Goal: Task Accomplishment & Management: Complete application form

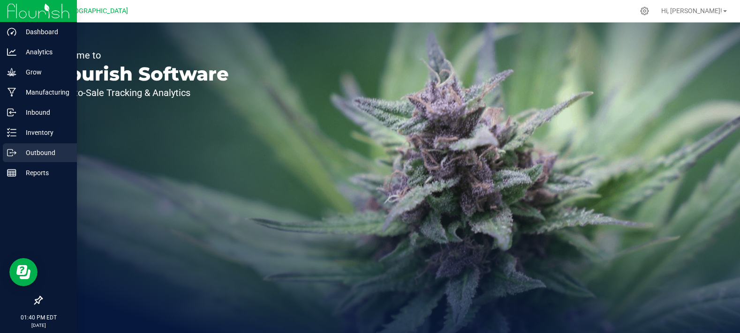
click at [28, 157] on p "Outbound" at bounding box center [44, 152] width 56 height 11
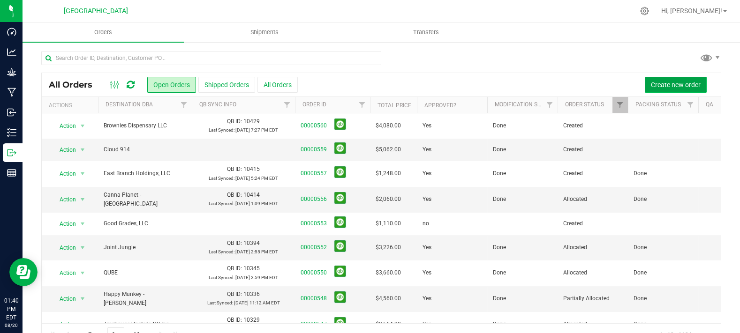
click at [651, 84] on span "Create new order" at bounding box center [676, 85] width 50 height 8
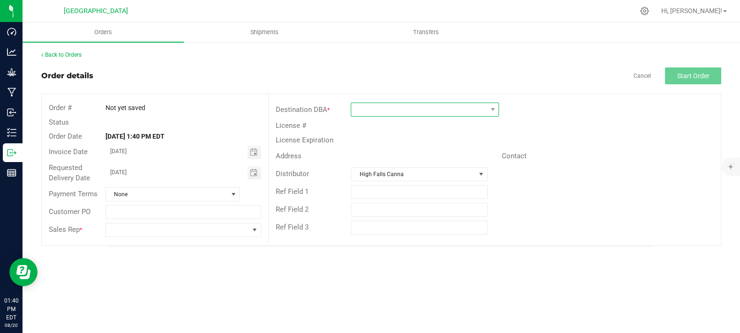
click at [370, 115] on span at bounding box center [419, 109] width 136 height 13
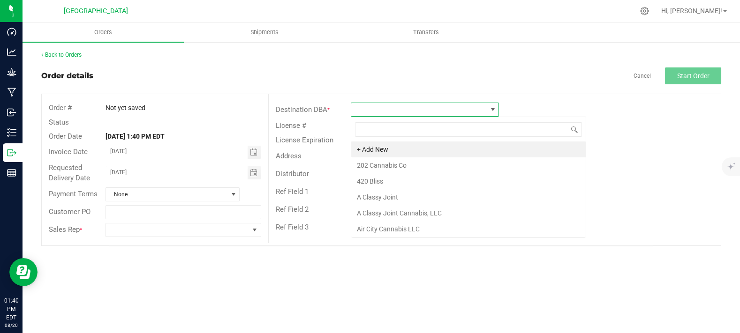
scroll to position [14, 148]
type input "greens"
click at [433, 147] on li "Greens Greenery" at bounding box center [424, 150] width 147 height 16
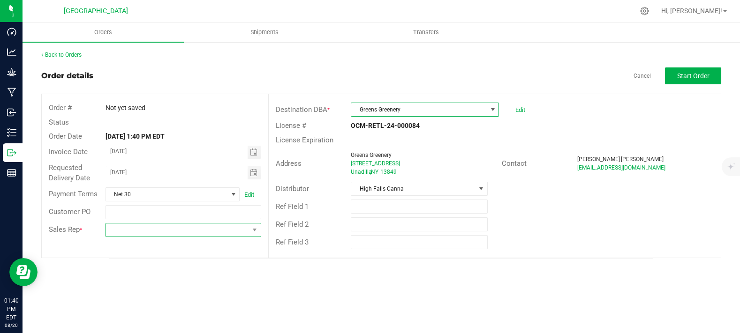
click at [127, 236] on span at bounding box center [177, 230] width 143 height 13
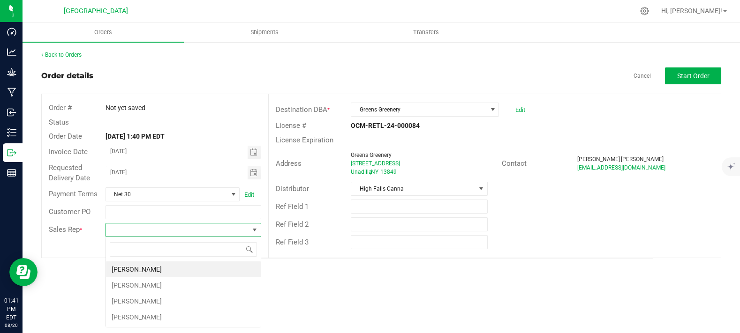
scroll to position [14, 155]
click at [126, 299] on li "[PERSON_NAME]" at bounding box center [183, 302] width 155 height 16
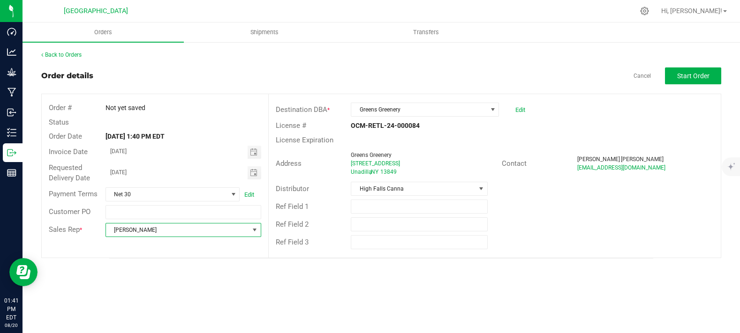
click at [526, 278] on div "Orders Shipments Transfers Back to Orders Order details Cancel Start Order Orde…" at bounding box center [381, 178] width 717 height 311
click at [693, 76] on span "Start Order" at bounding box center [693, 76] width 32 height 8
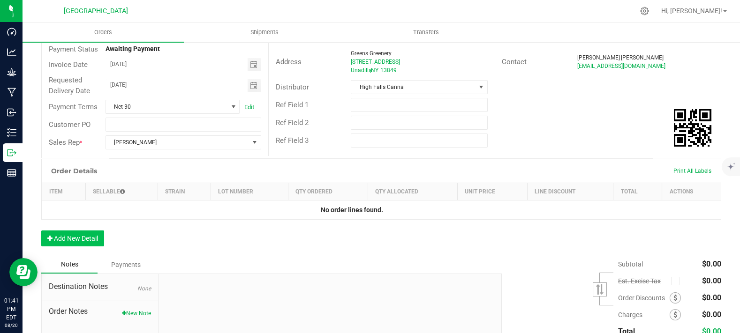
scroll to position [104, 0]
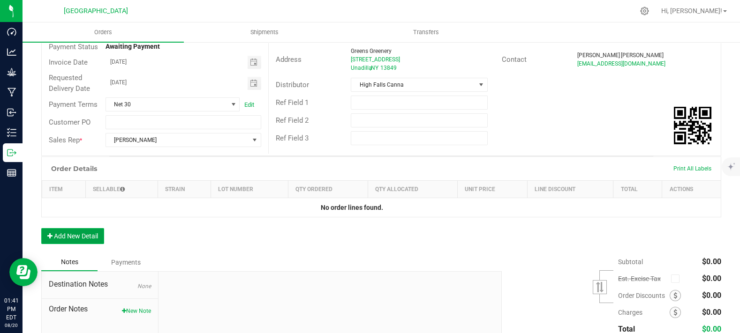
click at [68, 244] on button "Add New Detail" at bounding box center [72, 236] width 63 height 16
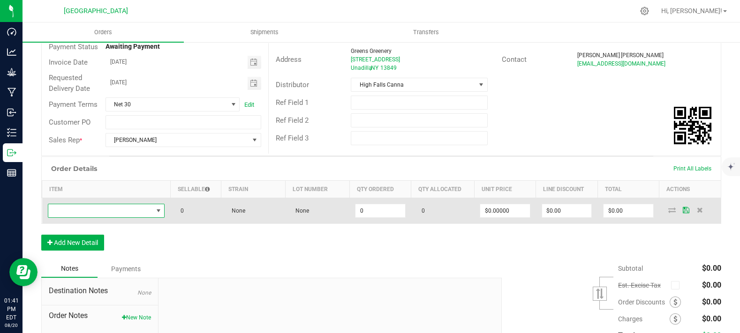
click at [83, 218] on span "NO DATA FOUND" at bounding box center [100, 210] width 105 height 13
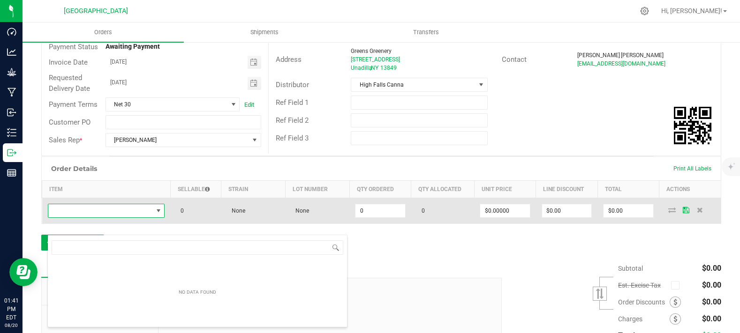
scroll to position [14, 114]
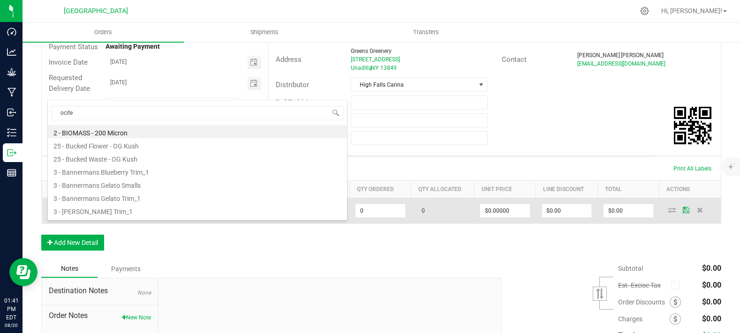
type input "ocifer"
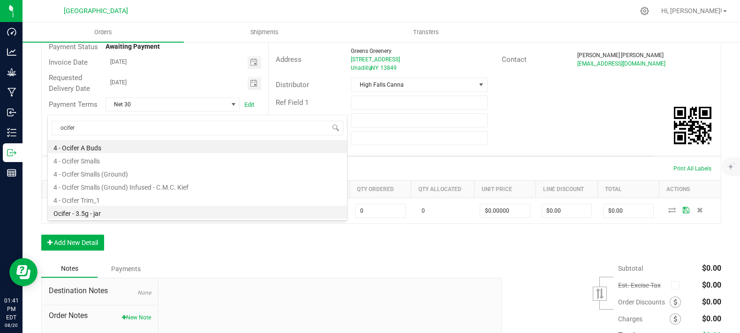
click at [102, 213] on li "Ocifer - 3.5g - jar" at bounding box center [197, 212] width 299 height 13
type input "0 ea"
type input "$15.00000"
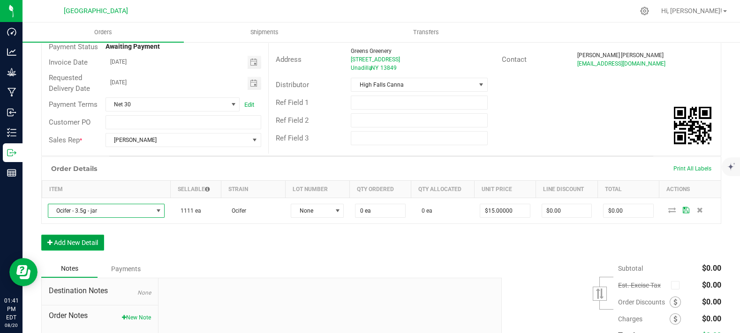
click at [96, 251] on button "Add New Detail" at bounding box center [72, 243] width 63 height 16
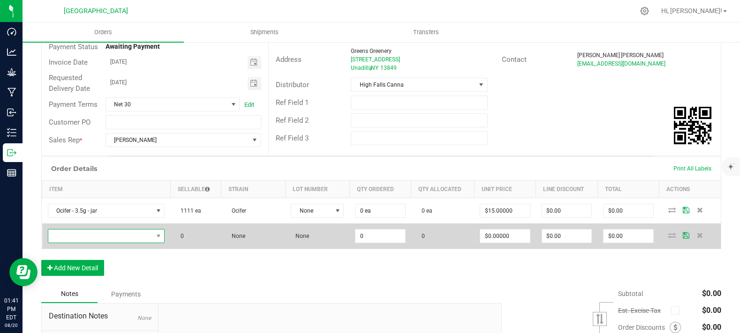
click at [98, 243] on span "NO DATA FOUND" at bounding box center [100, 236] width 105 height 13
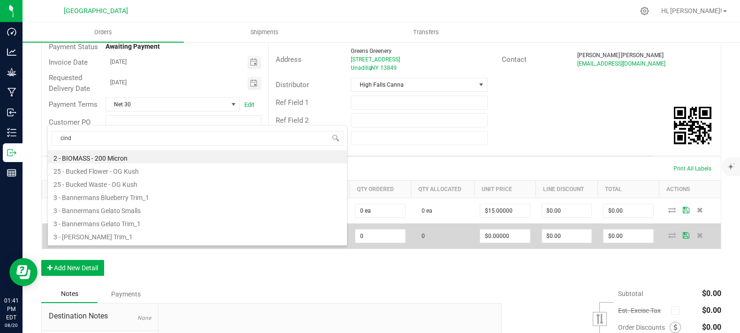
type input "[PERSON_NAME]"
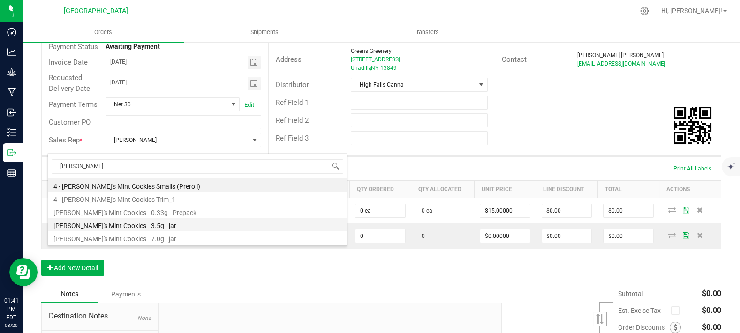
click at [113, 227] on li "[PERSON_NAME]'s Mint Cookies - 3.5g - jar" at bounding box center [197, 224] width 299 height 13
type input "0 ea"
type input "$15.00000"
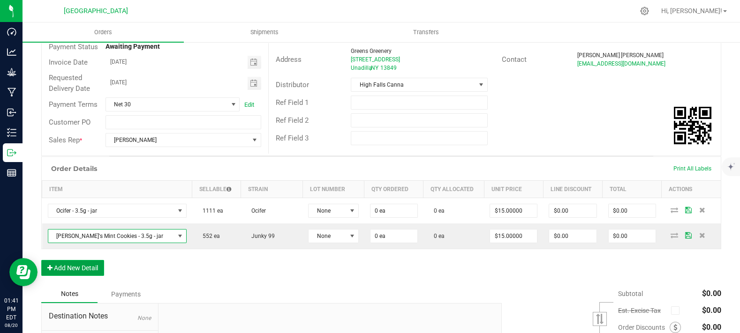
click at [85, 276] on button "Add New Detail" at bounding box center [72, 268] width 63 height 16
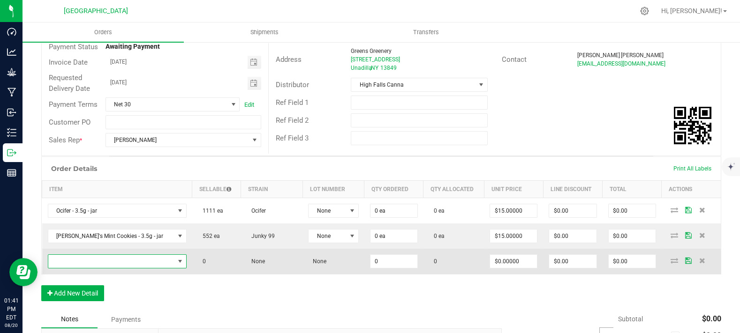
click at [89, 268] on span "NO DATA FOUND" at bounding box center [111, 261] width 126 height 13
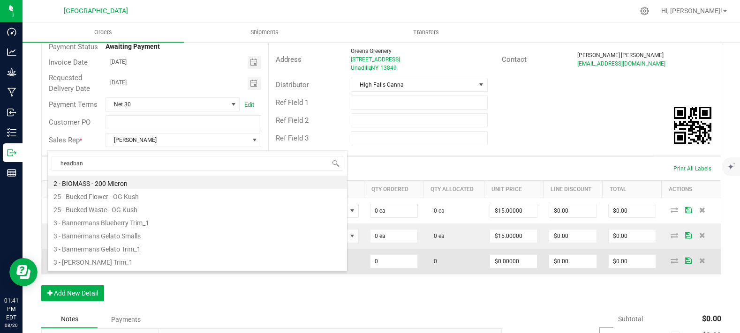
type input "headband"
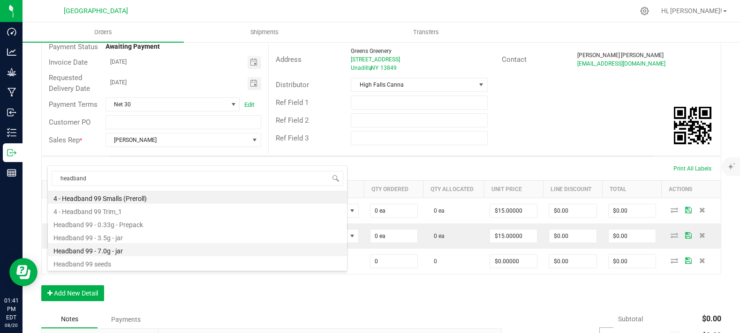
click at [109, 252] on li "Headband 99 - 7.0g - jar" at bounding box center [197, 249] width 299 height 13
type input "0 ea"
type input "$27.50000"
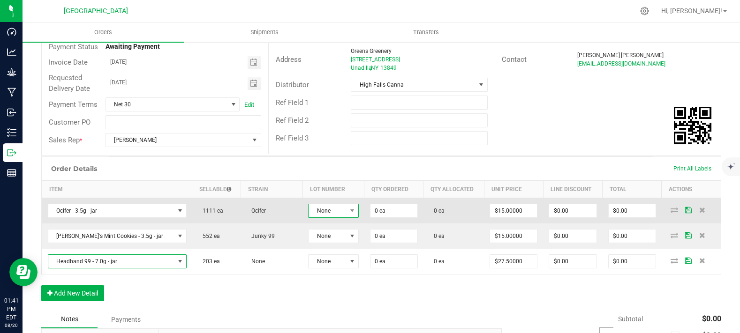
click at [323, 218] on span "None" at bounding box center [328, 210] width 38 height 13
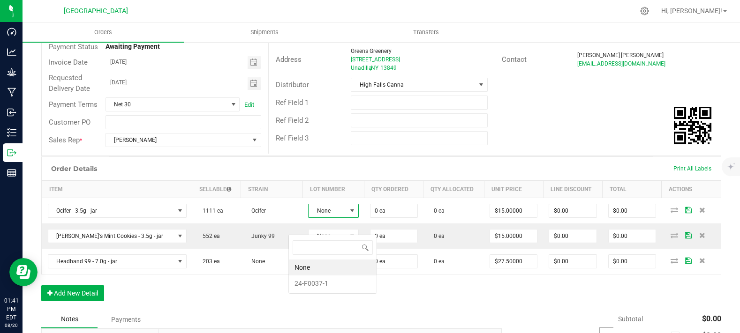
scroll to position [14, 52]
click at [316, 283] on li "24-F0037-1" at bounding box center [333, 284] width 88 height 16
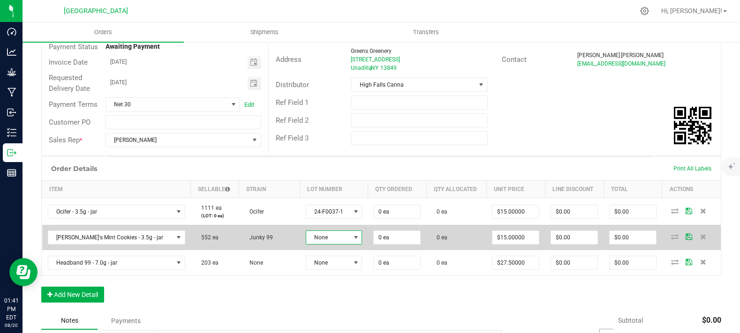
click at [311, 244] on span "None" at bounding box center [328, 237] width 44 height 13
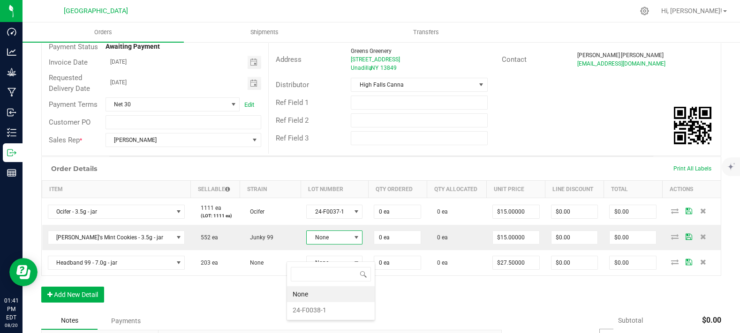
scroll to position [14, 57]
drag, startPoint x: 309, startPoint y: 309, endPoint x: 307, endPoint y: 297, distance: 12.3
click at [307, 308] on li "24-F0038-1" at bounding box center [331, 310] width 88 height 16
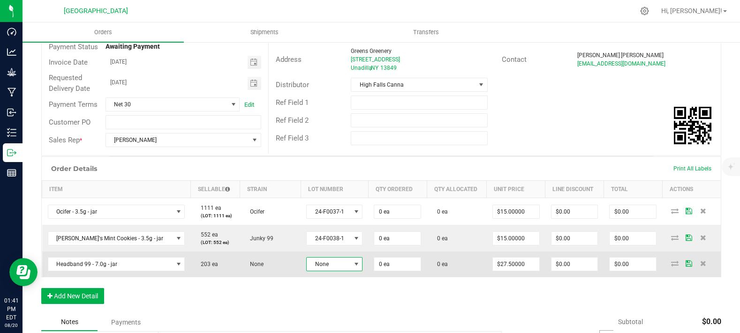
click at [307, 271] on span "None" at bounding box center [329, 264] width 44 height 13
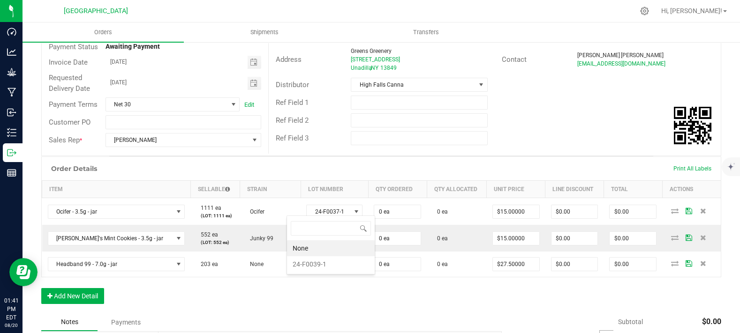
scroll to position [14, 56]
click at [317, 268] on li "24-F0039-1" at bounding box center [331, 265] width 88 height 16
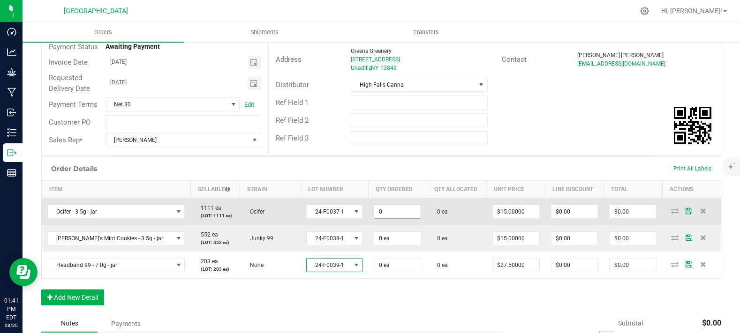
click at [388, 219] on input "0" at bounding box center [397, 211] width 46 height 13
type input "96 ea"
type input "15"
type input "$1,440.00"
click at [385, 226] on td "96 ea" at bounding box center [397, 211] width 59 height 27
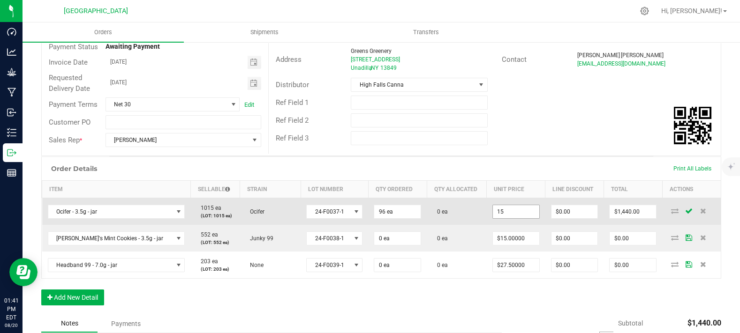
click at [506, 219] on input "15" at bounding box center [516, 211] width 46 height 13
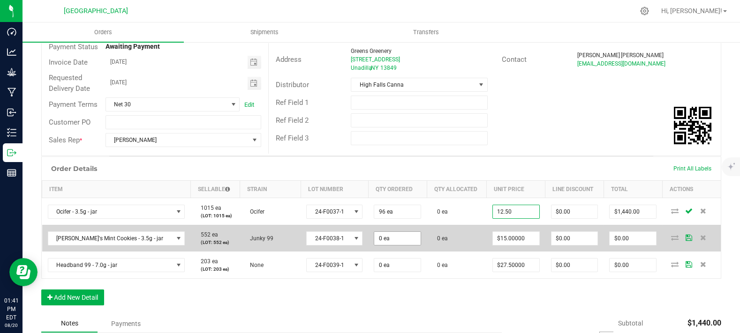
type input "12.50"
type input "0"
type input "$12.50000"
type input "$1,200.00"
click at [394, 245] on input "0" at bounding box center [397, 238] width 46 height 13
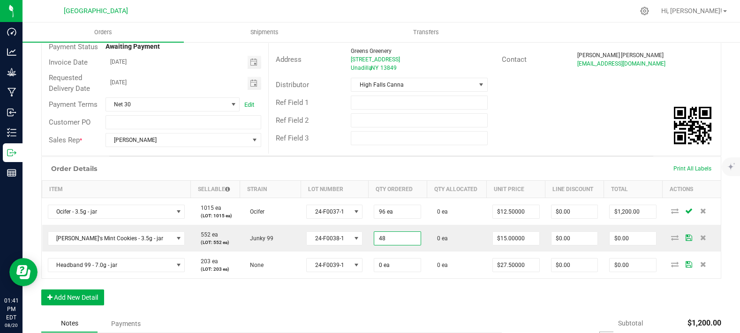
type input "48 ea"
type input "$720.00"
click at [408, 279] on div "Order Details Print All Labels Item Sellable Strain Lot Number Qty Ordered Qty …" at bounding box center [381, 218] width 680 height 122
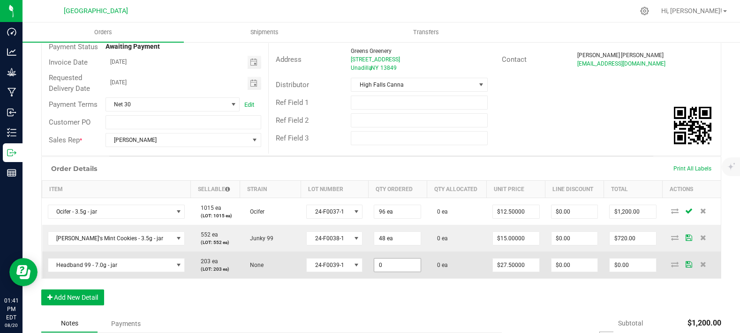
click at [390, 272] on input "0" at bounding box center [397, 265] width 46 height 13
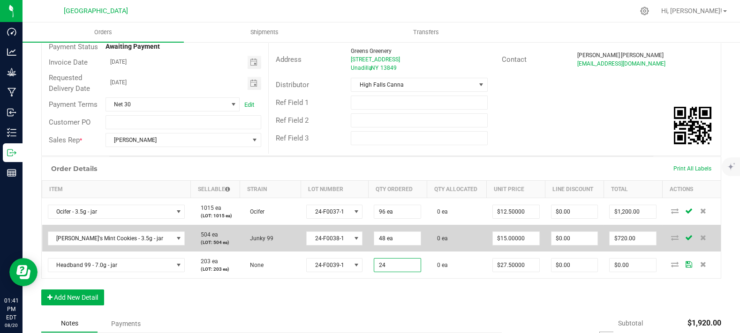
type input "24 ea"
type input "$660.00"
click at [448, 252] on td "0 ea" at bounding box center [457, 238] width 60 height 27
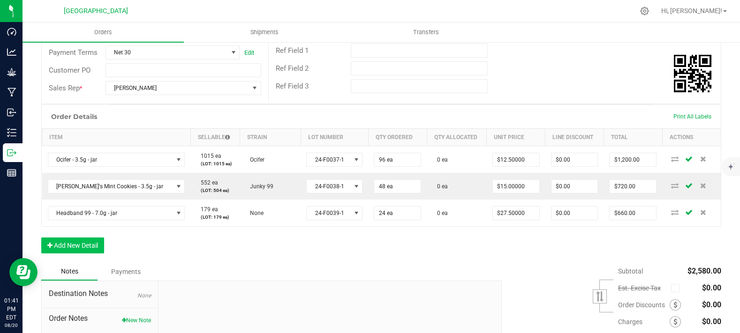
click at [97, 255] on div "Order Details Print All Labels Item Sellable Strain Lot Number Qty Ordered Qty …" at bounding box center [381, 184] width 680 height 159
click at [96, 254] on button "Add New Detail" at bounding box center [72, 246] width 63 height 16
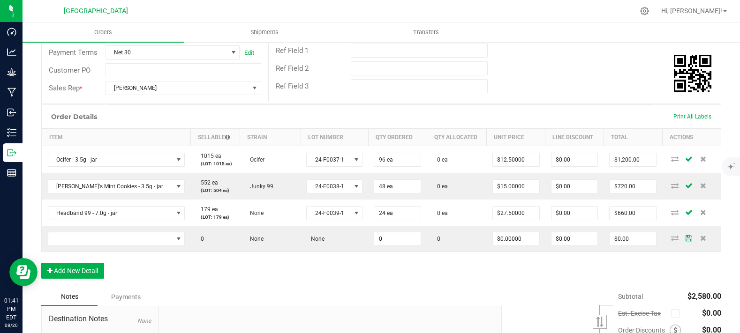
click at [87, 278] on div "Order Details Print All Labels Item Sellable Strain Lot Number Qty Ordered Qty …" at bounding box center [381, 197] width 680 height 184
click at [87, 279] on button "Add New Detail" at bounding box center [72, 271] width 63 height 16
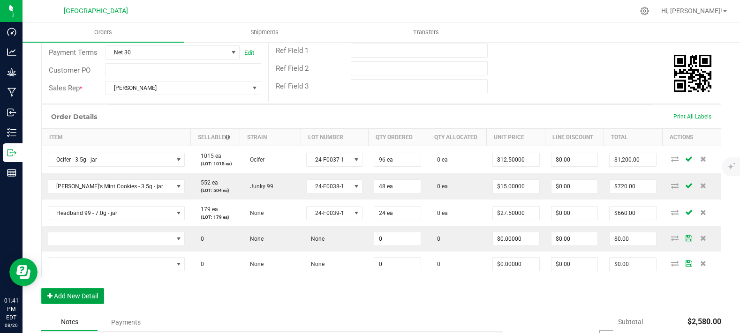
click at [85, 304] on button "Add New Detail" at bounding box center [72, 296] width 63 height 16
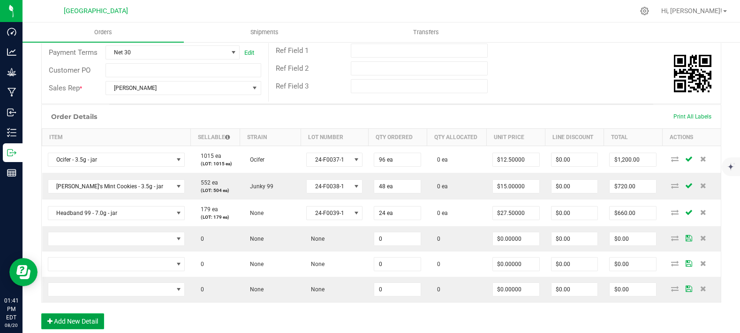
click at [84, 330] on button "Add New Detail" at bounding box center [72, 322] width 63 height 16
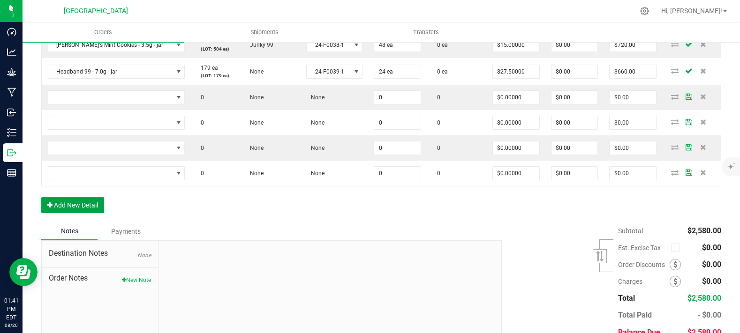
scroll to position [312, 0]
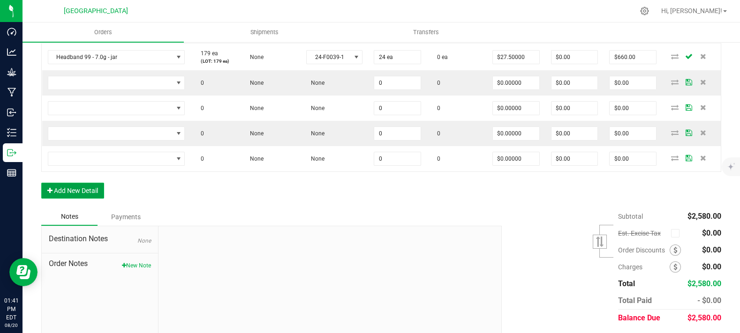
click at [77, 199] on button "Add New Detail" at bounding box center [72, 191] width 63 height 16
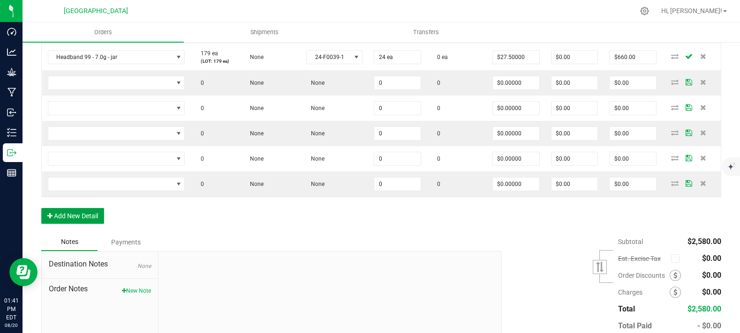
click at [72, 224] on button "Add New Detail" at bounding box center [72, 216] width 63 height 16
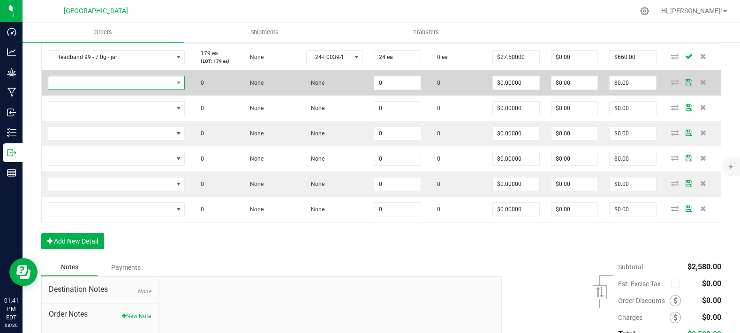
click at [89, 90] on span "NO DATA FOUND" at bounding box center [110, 82] width 125 height 13
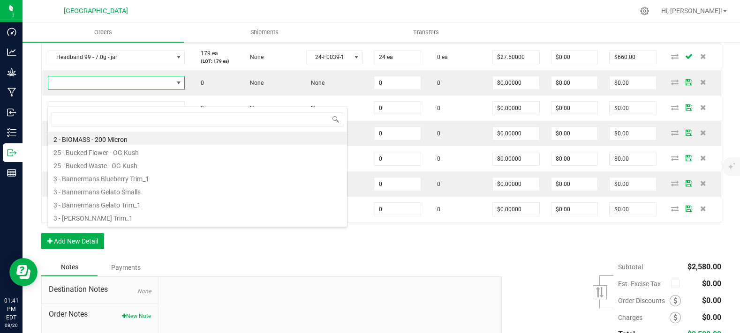
scroll to position [14, 114]
type input "super"
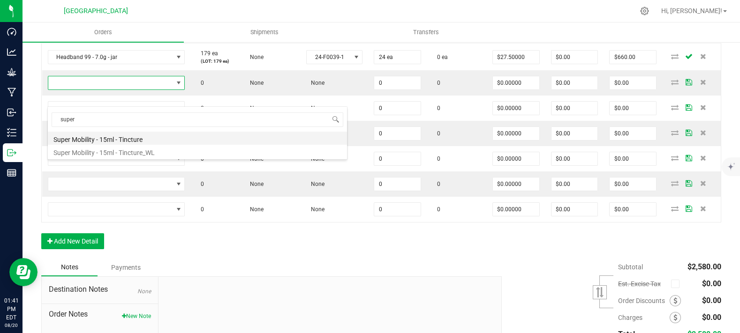
click at [96, 139] on li "Super Mobility - 15ml - Tincture" at bounding box center [197, 138] width 299 height 13
type input "0 ea"
type input "$20.00000"
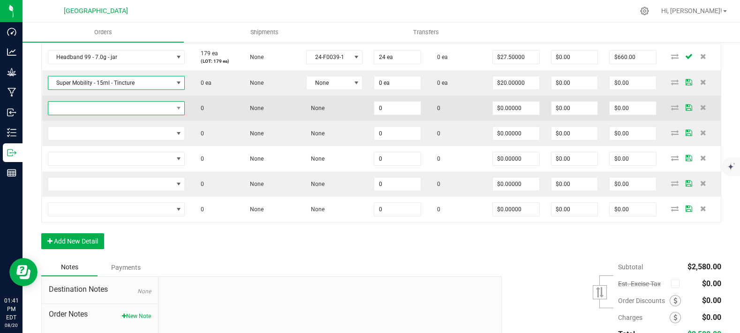
click at [100, 115] on span "NO DATA FOUND" at bounding box center [110, 108] width 125 height 13
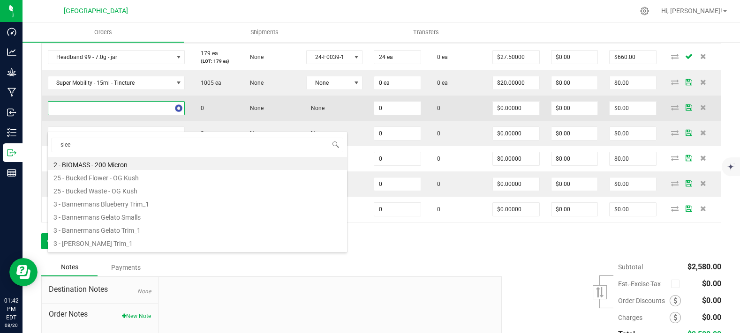
type input "sleep"
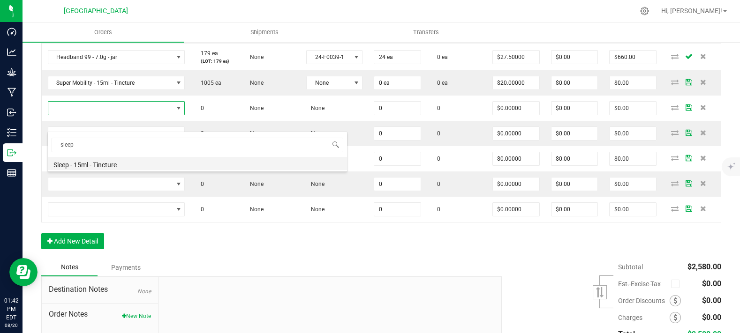
click at [97, 164] on li "Sleep - 15ml - Tincture" at bounding box center [197, 163] width 299 height 13
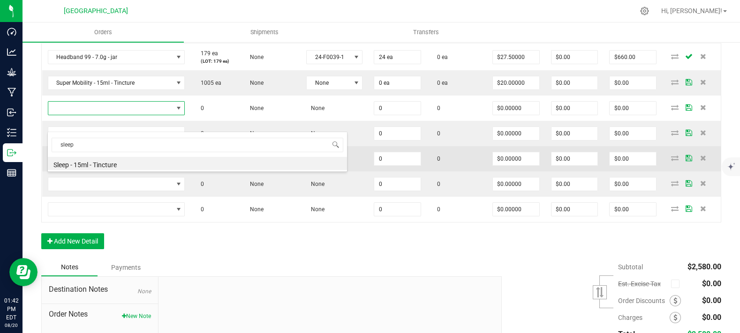
type input "0 ea"
type input "$20.00000"
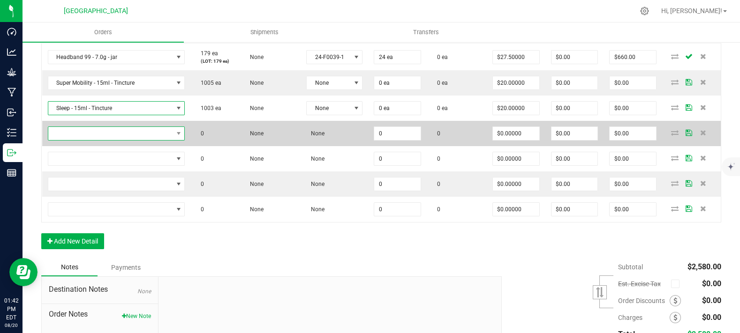
click at [90, 140] on span "NO DATA FOUND" at bounding box center [110, 133] width 125 height 13
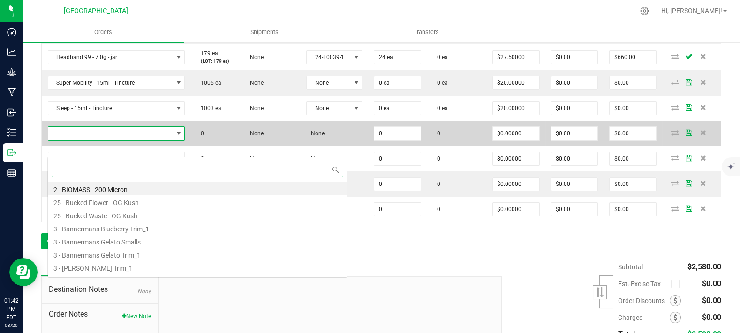
scroll to position [14, 113]
type input "chil"
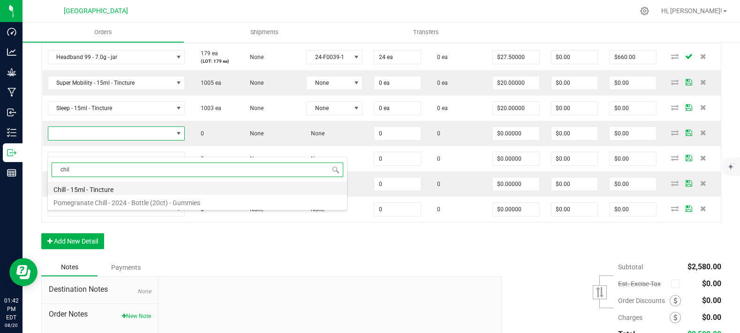
click at [87, 189] on li "Chill - 15ml - Tincture" at bounding box center [197, 188] width 299 height 13
type input "0 ea"
type input "$20.00000"
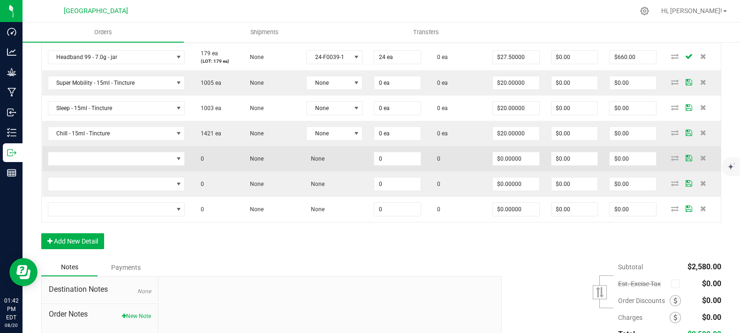
click at [83, 172] on td at bounding box center [116, 158] width 149 height 25
click at [83, 166] on span "NO DATA FOUND" at bounding box center [110, 158] width 125 height 13
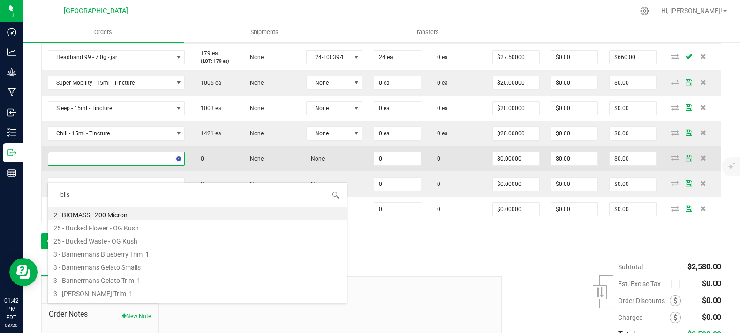
type input "bliss"
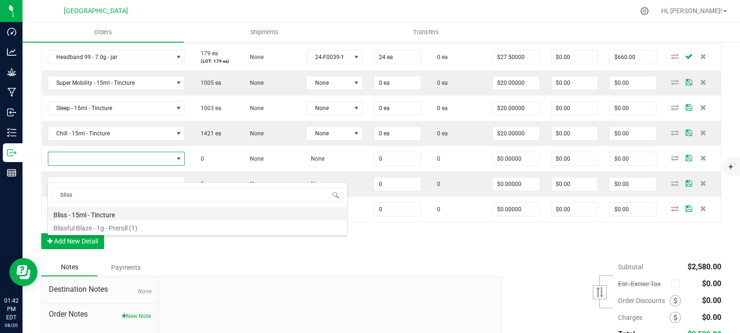
click at [97, 216] on li "Bliss - 15ml - Tincture" at bounding box center [197, 213] width 299 height 13
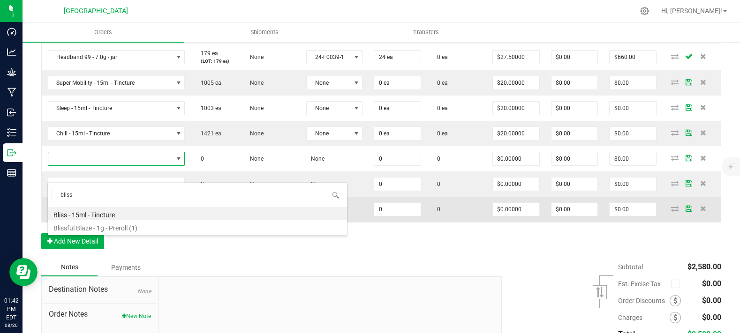
type input "0 ea"
type input "$20.00000"
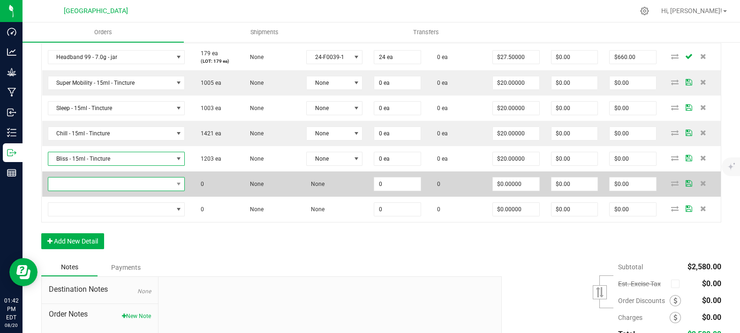
click at [95, 191] on span "NO DATA FOUND" at bounding box center [110, 184] width 125 height 13
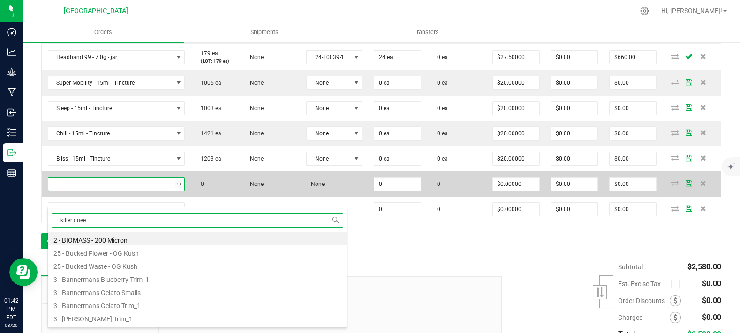
type input "killer queen"
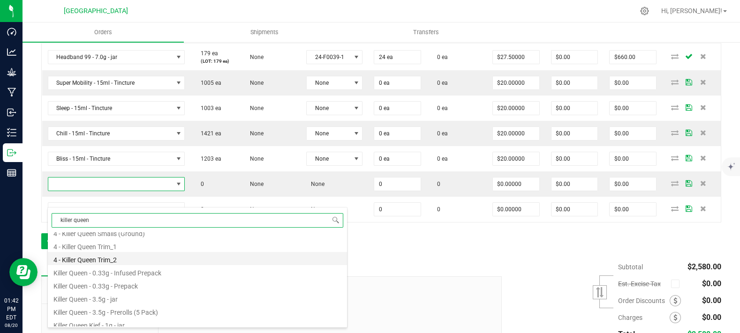
scroll to position [37, 0]
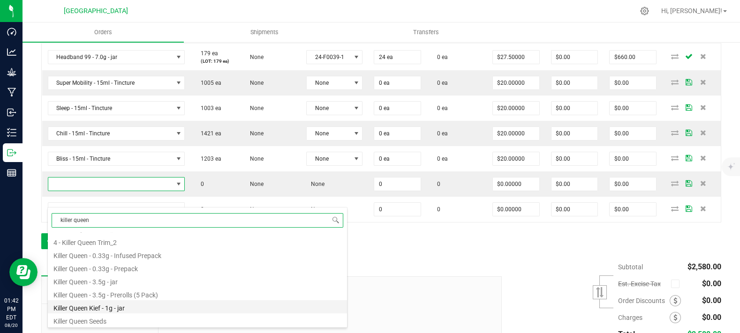
click at [110, 308] on li "Killer Queen Kief - 1g - jar" at bounding box center [197, 307] width 299 height 13
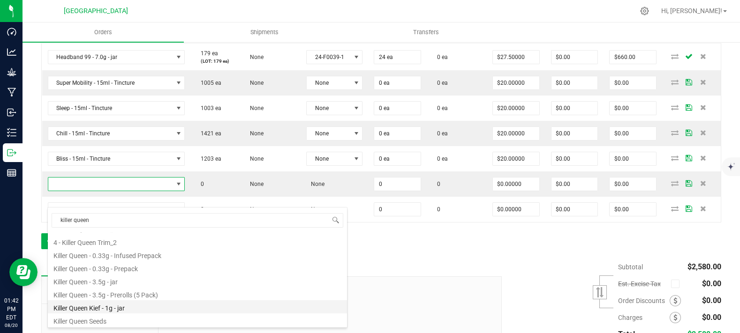
type input "0 ea"
type input "$15.00000"
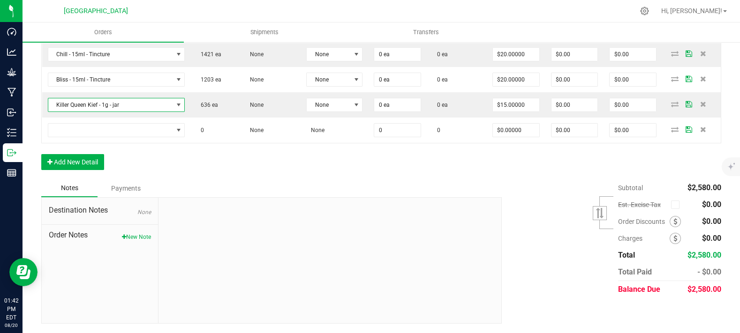
scroll to position [408, 0]
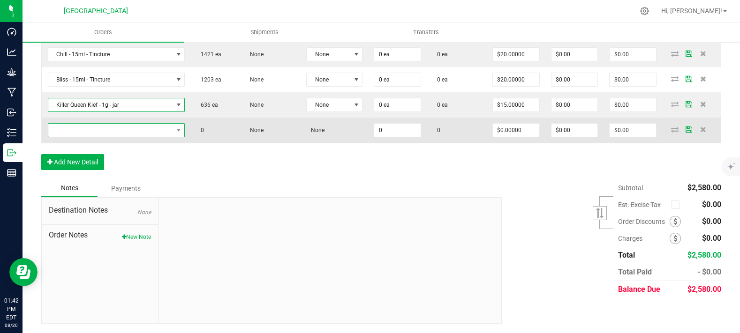
click at [107, 133] on span "NO DATA FOUND" at bounding box center [110, 130] width 125 height 13
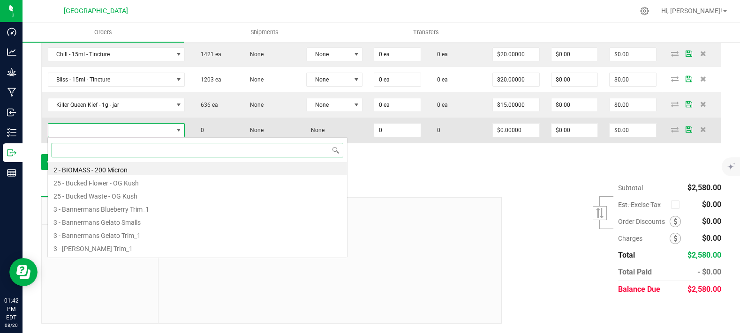
scroll to position [14, 114]
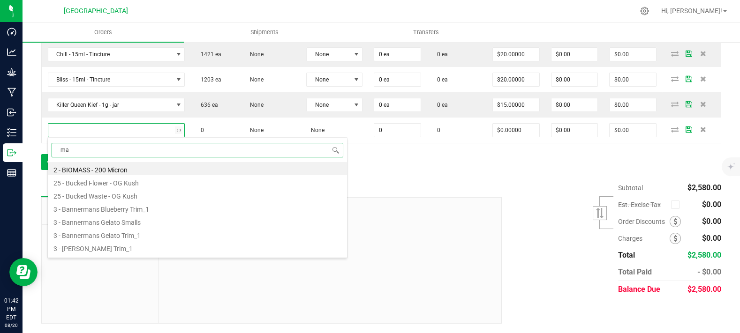
type input "mac"
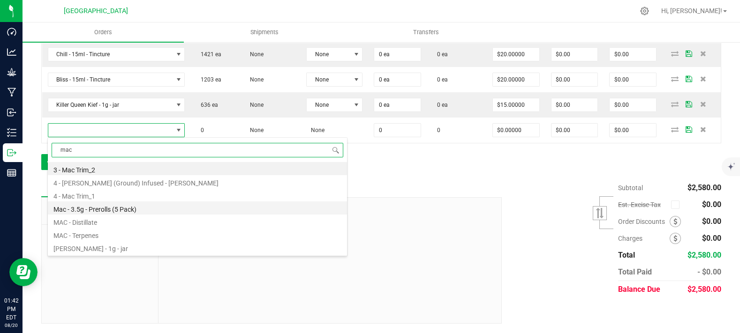
click at [139, 209] on li "Mac - 3.5g - Prerolls (5 Pack)" at bounding box center [197, 208] width 299 height 13
type input "0 ea"
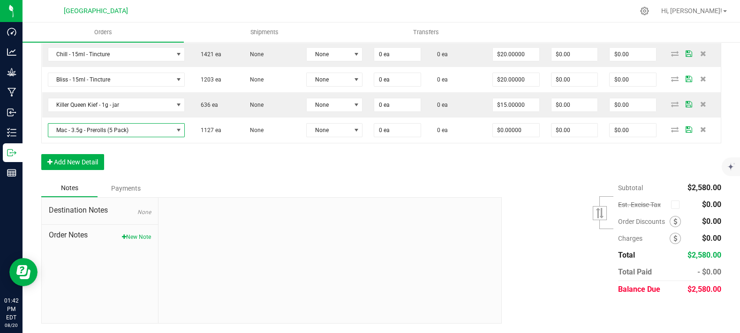
click at [263, 155] on div "Order Details Print All Labels Item Sellable Strain Lot Number Qty Ordered Qty …" at bounding box center [381, 24] width 680 height 310
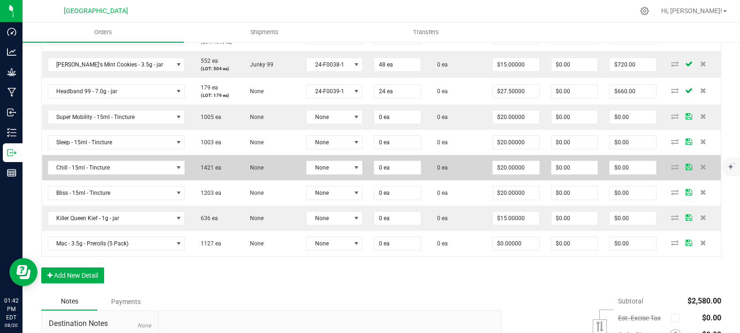
scroll to position [251, 0]
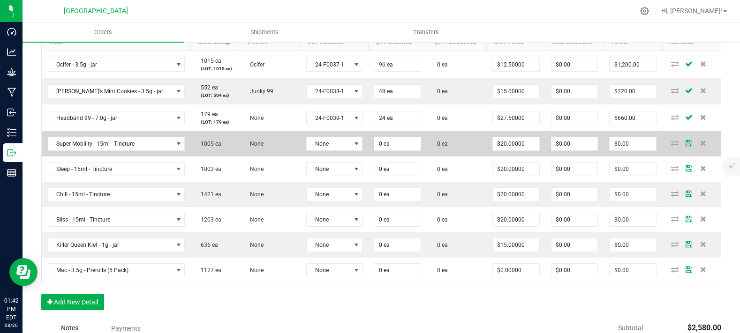
click at [314, 157] on td "None" at bounding box center [335, 143] width 68 height 25
click at [318, 151] on span "None" at bounding box center [329, 143] width 44 height 13
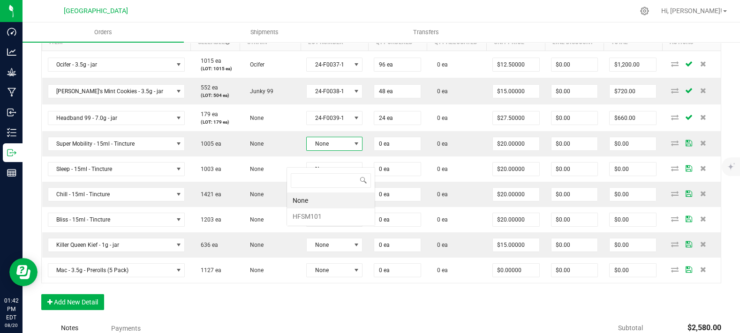
scroll to position [14, 57]
drag, startPoint x: 317, startPoint y: 219, endPoint x: 313, endPoint y: 208, distance: 12.0
click at [316, 218] on li "HFSM101" at bounding box center [331, 217] width 88 height 16
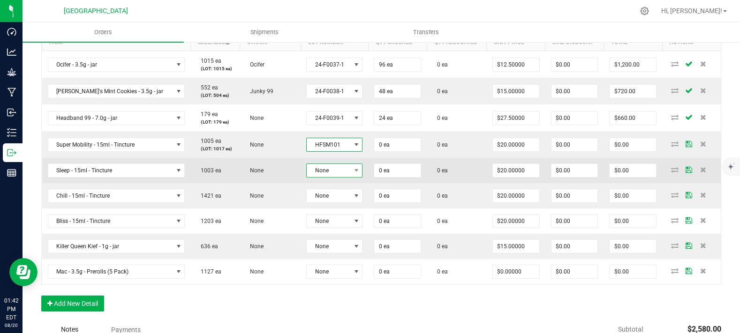
click at [314, 177] on span "None" at bounding box center [329, 170] width 44 height 13
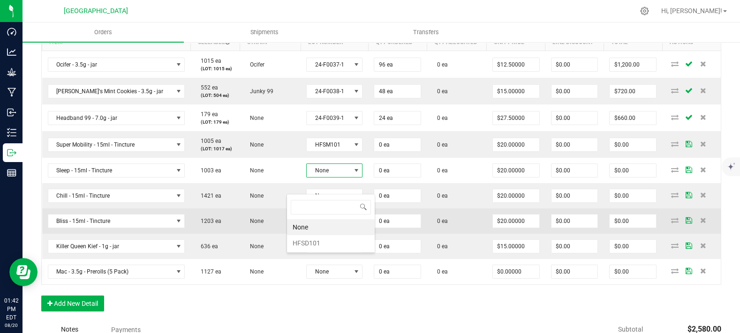
click at [309, 239] on li "HFSD101" at bounding box center [331, 243] width 88 height 16
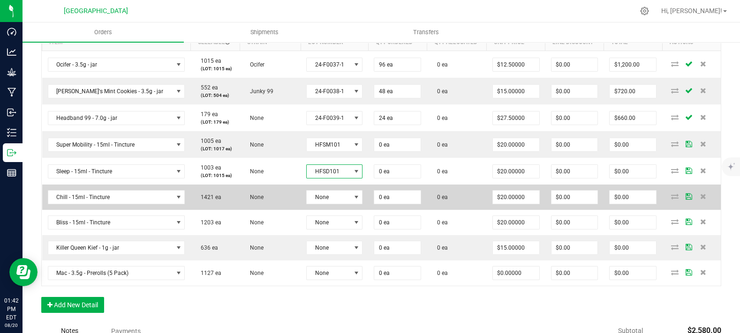
click at [313, 202] on td "None" at bounding box center [335, 197] width 68 height 25
click at [314, 204] on span "None" at bounding box center [329, 197] width 44 height 13
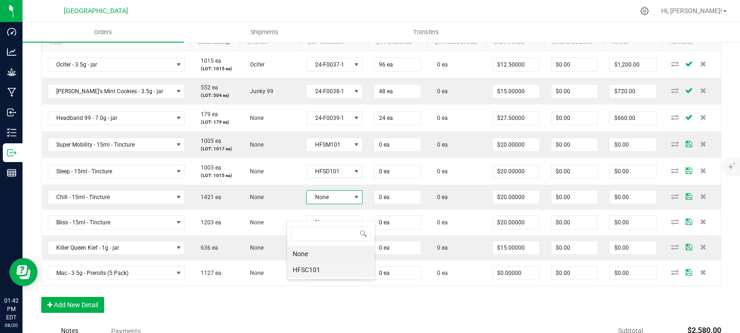
drag, startPoint x: 310, startPoint y: 266, endPoint x: 312, endPoint y: 240, distance: 26.8
click at [310, 266] on li "HFSC101" at bounding box center [331, 270] width 88 height 16
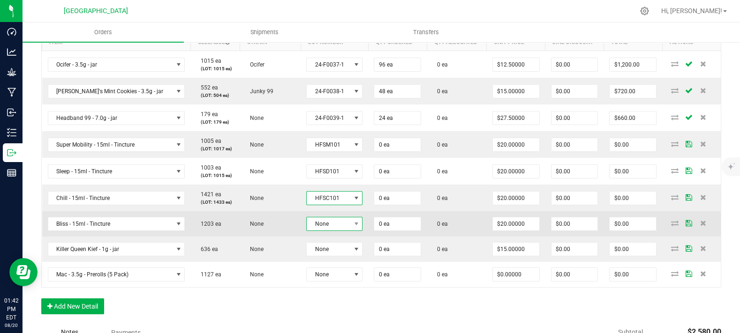
click at [312, 231] on span "None" at bounding box center [329, 224] width 44 height 13
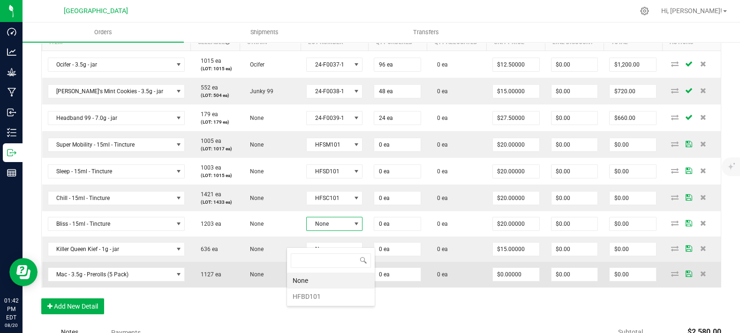
click at [307, 294] on li "HFBD101" at bounding box center [331, 297] width 88 height 16
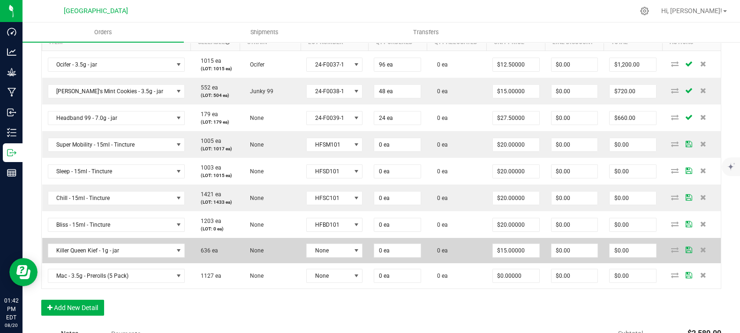
click at [312, 257] on td "None" at bounding box center [335, 250] width 68 height 25
click at [312, 257] on span "None" at bounding box center [329, 250] width 44 height 13
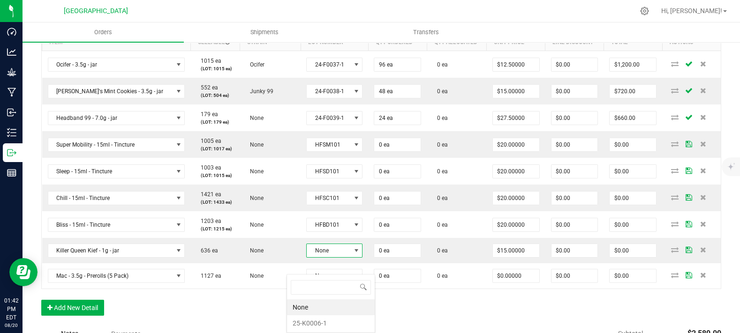
click at [312, 315] on li "None" at bounding box center [331, 308] width 88 height 16
click at [313, 317] on div "Order Details Print All Labels Item Sellable Strain Lot Number Qty Ordered Qty …" at bounding box center [381, 167] width 680 height 316
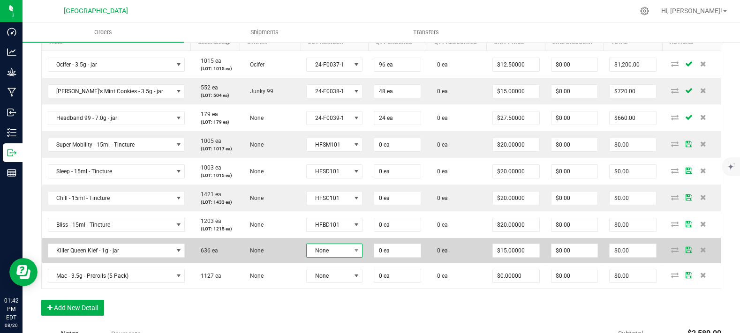
click at [316, 257] on span "None" at bounding box center [329, 250] width 44 height 13
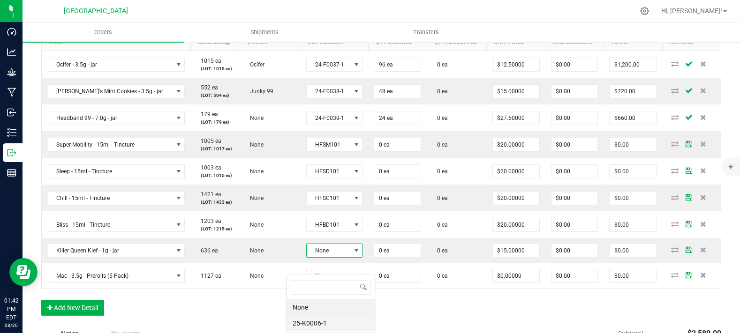
click at [316, 322] on li "25-K0006-1" at bounding box center [331, 324] width 88 height 16
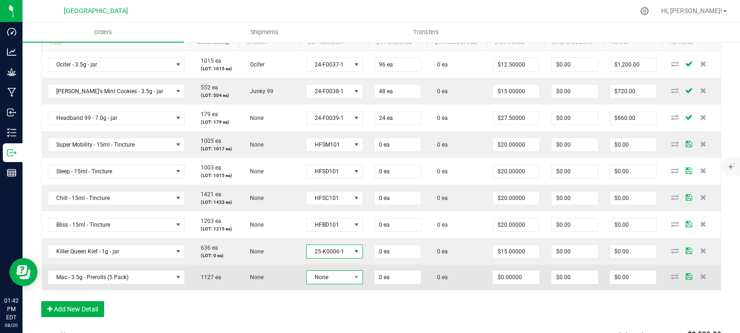
click at [317, 284] on span "None" at bounding box center [329, 277] width 44 height 13
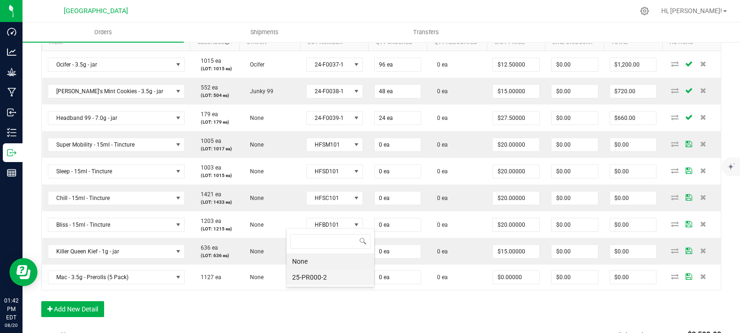
click at [321, 282] on li "25-PR000-2" at bounding box center [331, 278] width 88 height 16
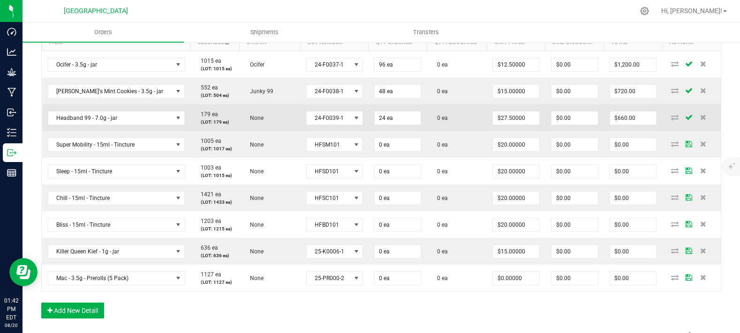
click at [438, 131] on td "0 ea" at bounding box center [457, 118] width 60 height 27
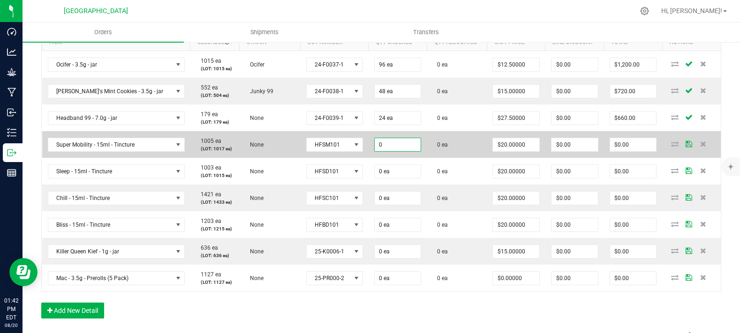
click at [383, 151] on input "0" at bounding box center [398, 144] width 46 height 13
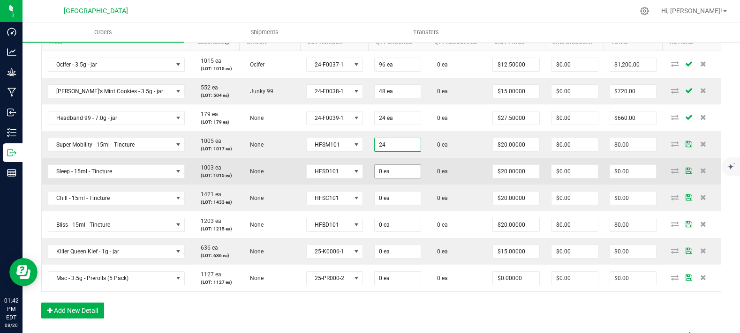
type input "24 ea"
type input "$480.00"
click at [375, 178] on input "0" at bounding box center [398, 171] width 46 height 13
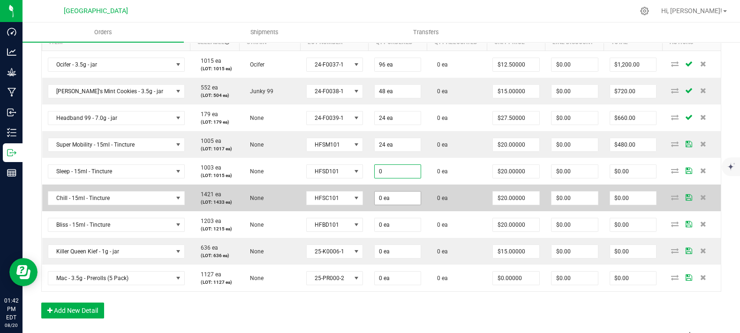
paste input "24"
type input "24 ea"
type input "$480.00"
click at [379, 205] on input "0" at bounding box center [398, 198] width 46 height 13
paste input "24"
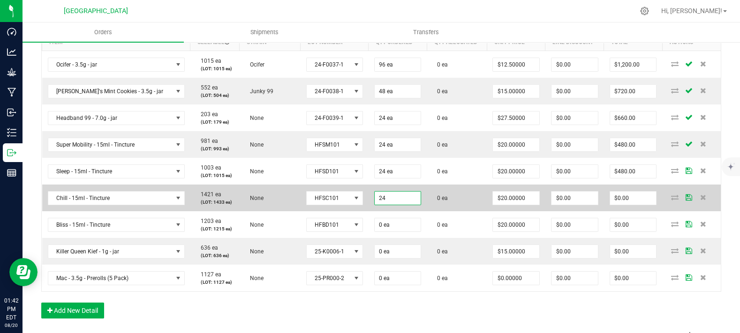
type input "24 ea"
type input "$480.00"
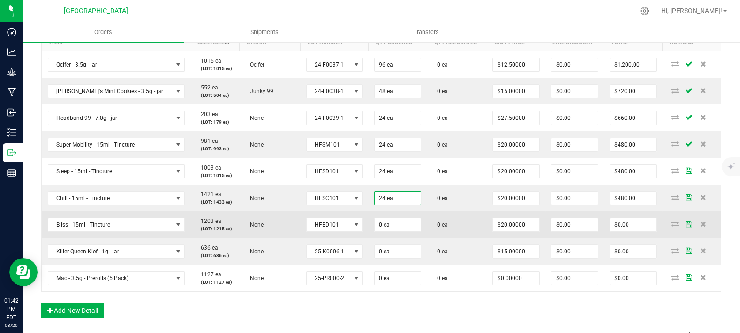
click at [379, 227] on tbody "Ocifer - 3.5g - jar 1015 ea (LOT: 1015 ea) Ocifer 24-F0037-1 96 ea 0 ea $12.500…" at bounding box center [381, 171] width 679 height 241
click at [379, 234] on td "0 ea" at bounding box center [398, 224] width 59 height 27
click at [382, 72] on span "0 ea" at bounding box center [397, 65] width 47 height 14
click at [382, 232] on input "0" at bounding box center [398, 225] width 46 height 13
paste input "24"
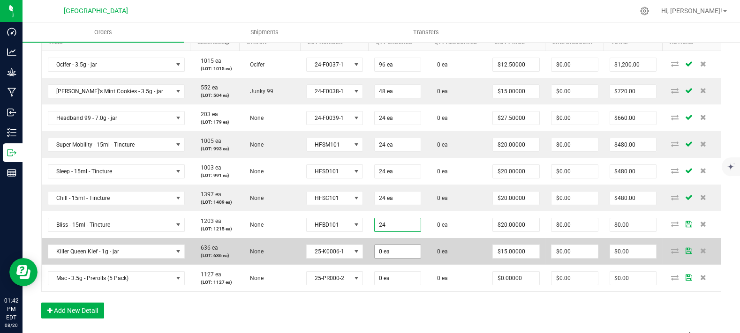
type input "24 ea"
type input "$480.00"
click at [381, 258] on input "0" at bounding box center [398, 251] width 46 height 13
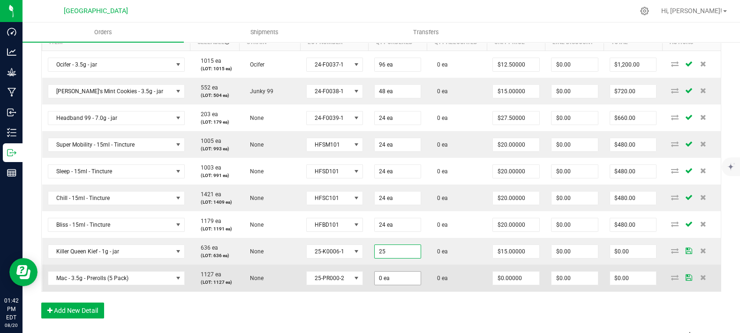
type input "25 ea"
type input "$375.00"
click at [383, 285] on input "0" at bounding box center [398, 278] width 46 height 13
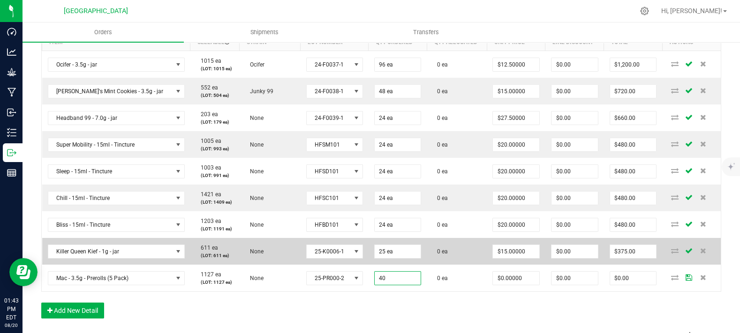
type input "40 ea"
click at [437, 265] on td "0 ea" at bounding box center [457, 251] width 60 height 27
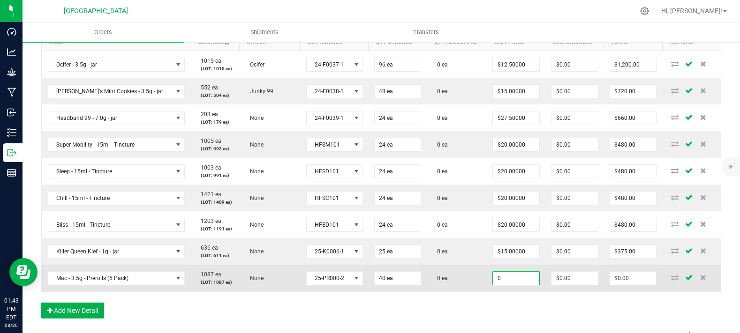
click at [506, 285] on input "0" at bounding box center [516, 278] width 46 height 13
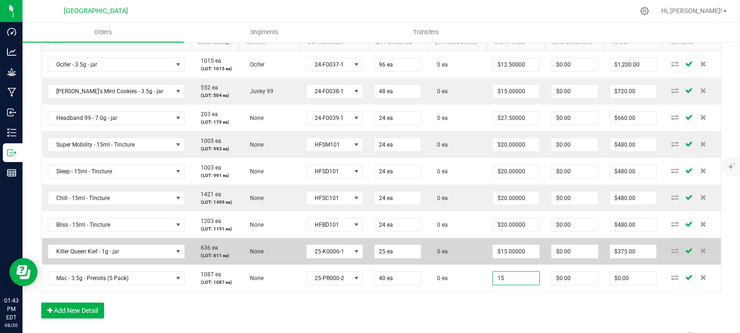
type input "$15.00000"
type input "$600.00"
click at [431, 262] on td "0 ea" at bounding box center [457, 251] width 60 height 27
click at [493, 258] on input "15" at bounding box center [516, 251] width 46 height 13
type input "$12.50000"
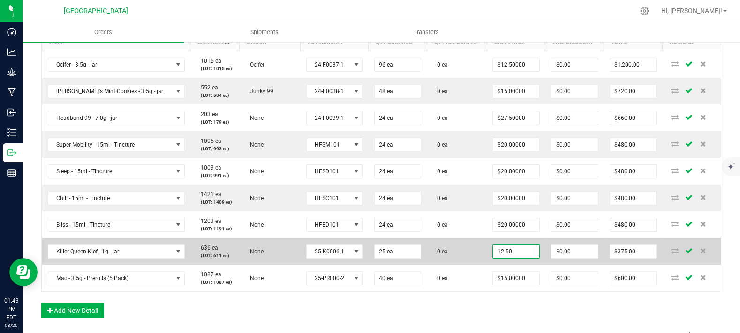
type input "$312.50"
click at [466, 262] on td "0 ea" at bounding box center [457, 251] width 60 height 27
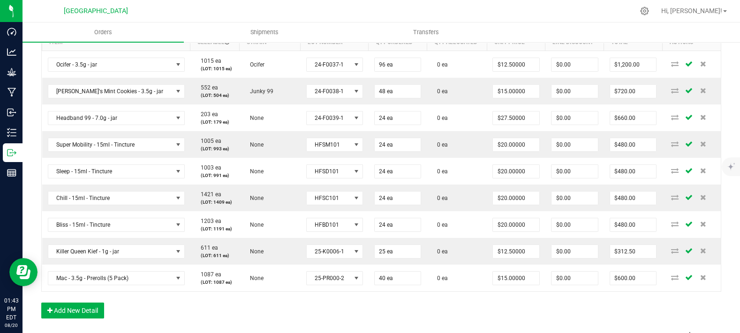
click at [497, 23] on li "Transfers" at bounding box center [426, 33] width 161 height 20
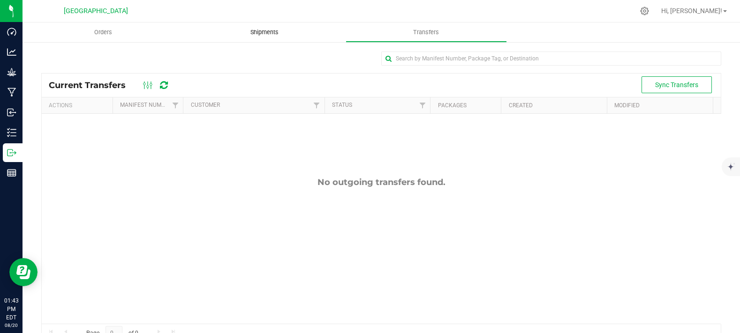
click at [255, 25] on uib-tab-heading "Shipments" at bounding box center [264, 32] width 160 height 19
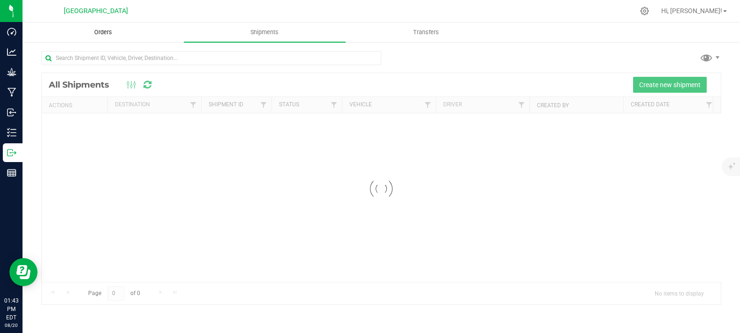
click at [114, 30] on span "Orders" at bounding box center [103, 32] width 43 height 8
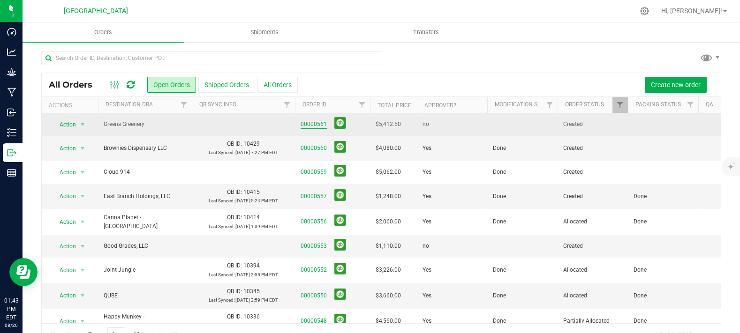
click at [312, 123] on link "00000561" at bounding box center [314, 124] width 26 height 9
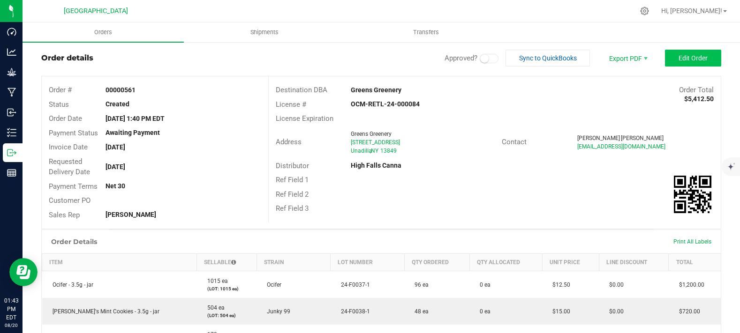
scroll to position [16, 0]
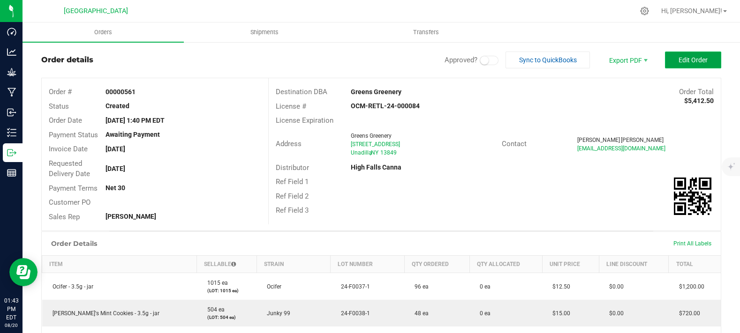
click at [671, 64] on button "Edit Order" at bounding box center [693, 60] width 56 height 17
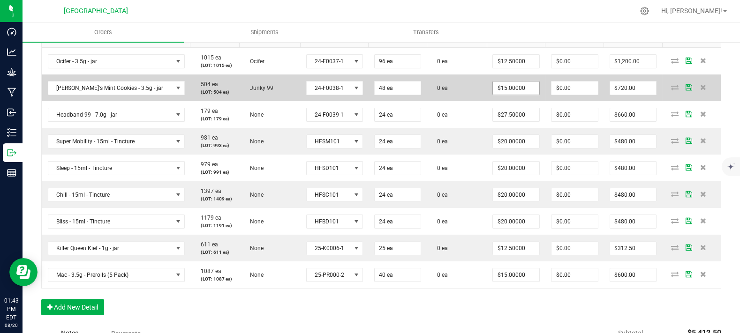
scroll to position [224, 0]
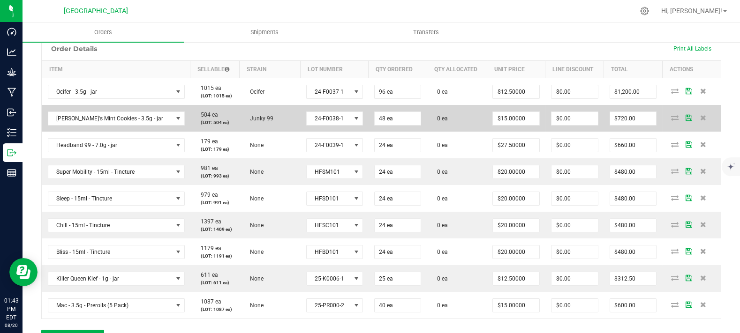
click at [453, 129] on td "0 ea" at bounding box center [457, 118] width 60 height 27
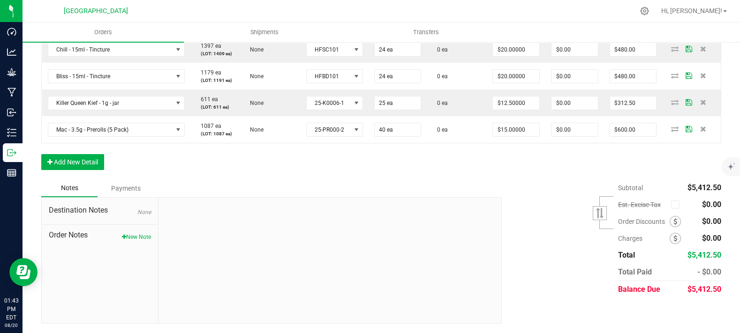
scroll to position [416, 0]
click at [93, 164] on button "Add New Detail" at bounding box center [72, 162] width 63 height 16
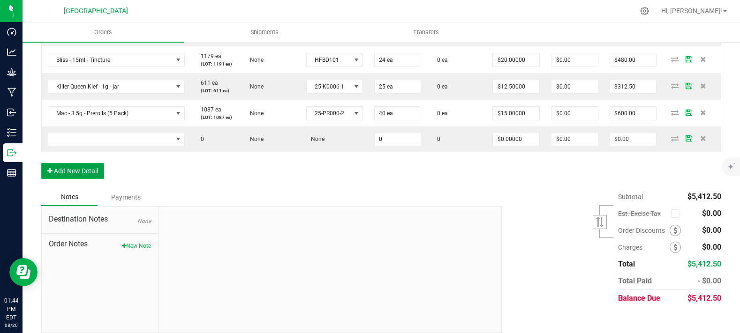
click at [76, 179] on button "Add New Detail" at bounding box center [72, 171] width 63 height 16
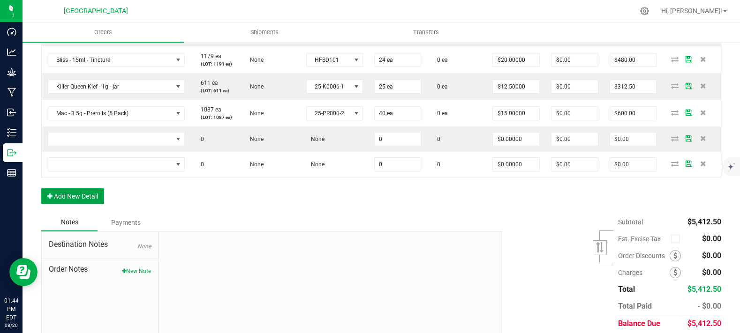
click at [75, 204] on button "Add New Detail" at bounding box center [72, 197] width 63 height 16
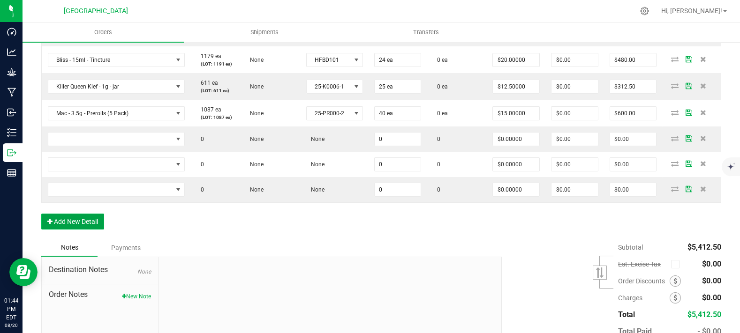
click at [76, 230] on button "Add New Detail" at bounding box center [72, 222] width 63 height 16
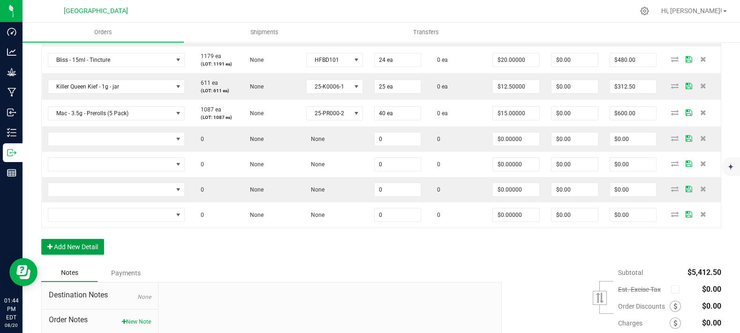
click at [84, 255] on button "Add New Detail" at bounding box center [72, 247] width 63 height 16
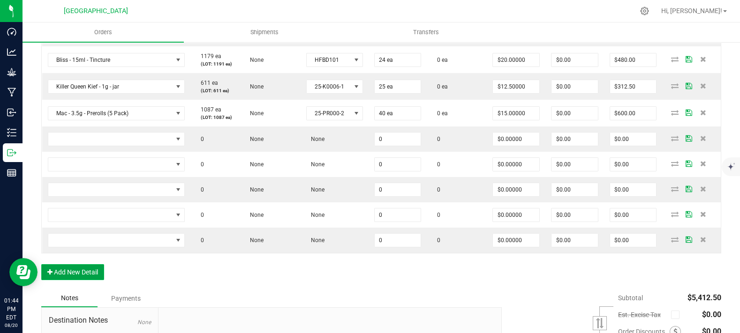
click at [80, 280] on button "Add New Detail" at bounding box center [72, 272] width 63 height 16
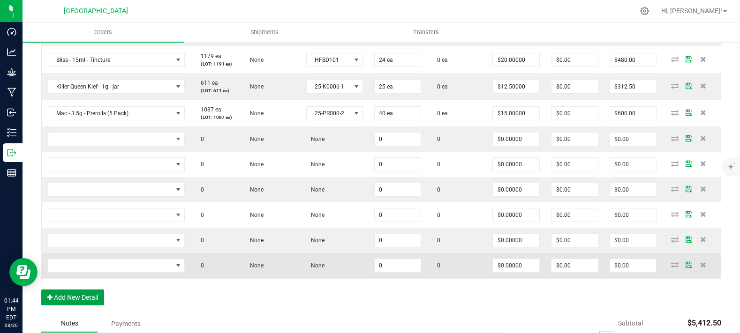
drag, startPoint x: 82, startPoint y: 315, endPoint x: 104, endPoint y: 294, distance: 30.2
click at [83, 306] on button "Add New Detail" at bounding box center [72, 298] width 63 height 16
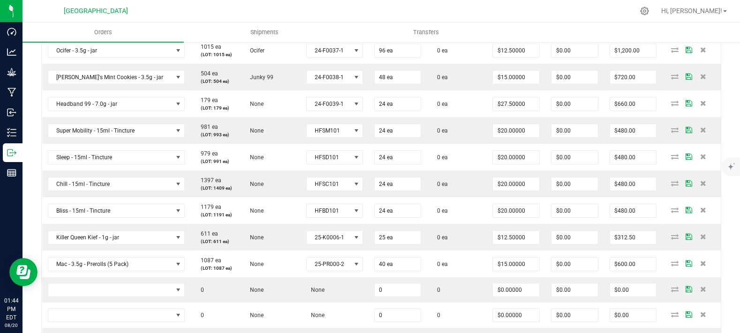
scroll to position [156, 0]
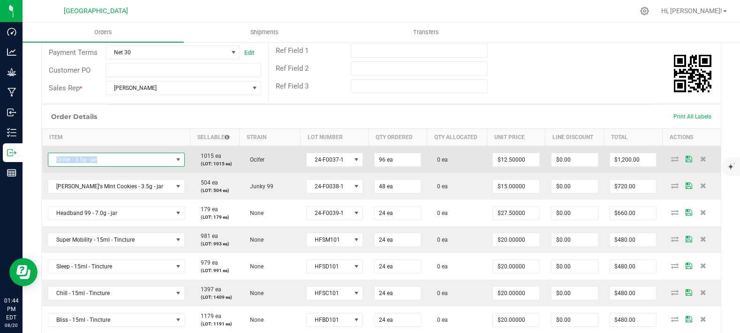
copy span "Ocifer - 3.5g - jar"
drag, startPoint x: 98, startPoint y: 179, endPoint x: 51, endPoint y: 177, distance: 47.4
click at [51, 166] on span "Ocifer - 3.5g - jar" at bounding box center [110, 159] width 124 height 13
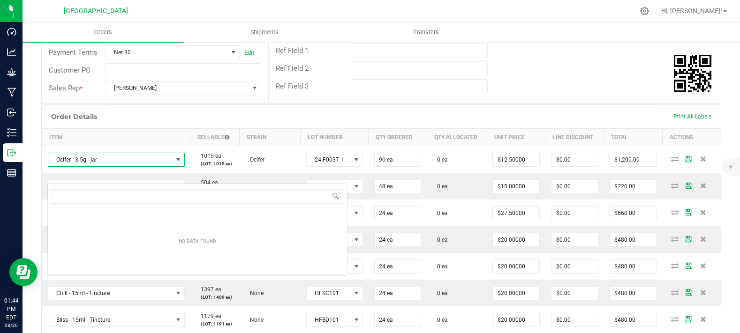
scroll to position [46881, 46780]
click at [204, 127] on div "Order Details Print All Labels" at bounding box center [381, 116] width 679 height 23
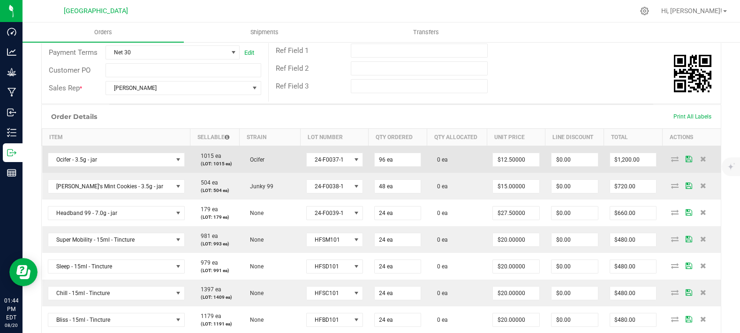
scroll to position [312, 0]
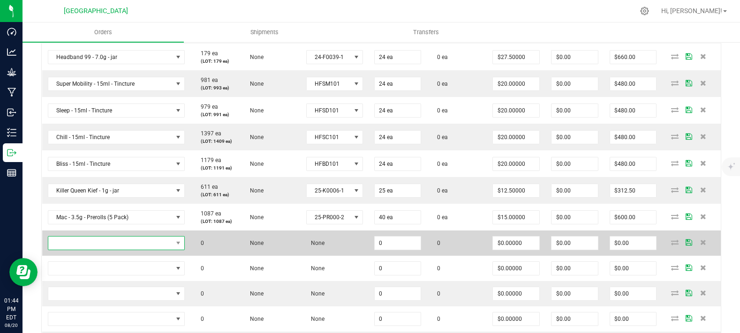
click at [70, 250] on span "NO DATA FOUND" at bounding box center [110, 243] width 124 height 13
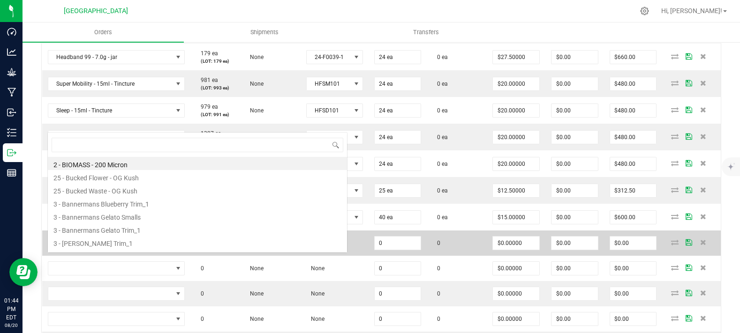
scroll to position [14, 113]
type input "Ocifer - 3.5g - jar"
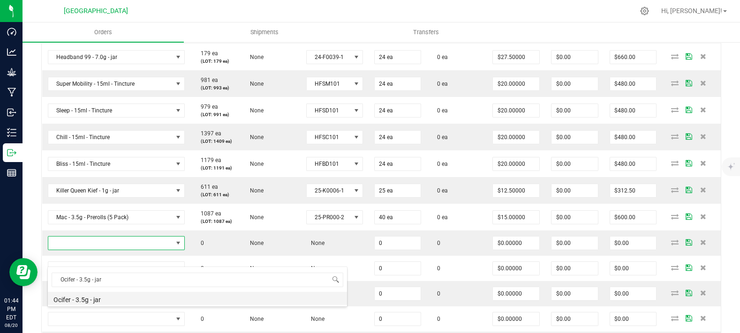
click at [90, 299] on li "Ocifer - 3.5g - jar" at bounding box center [197, 298] width 299 height 13
type input "0 ea"
type input "$15.00000"
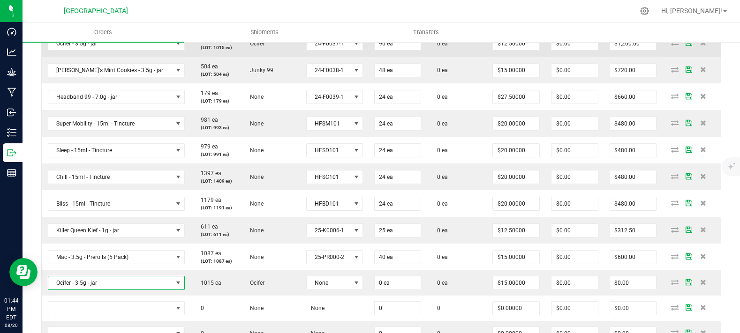
scroll to position [208, 0]
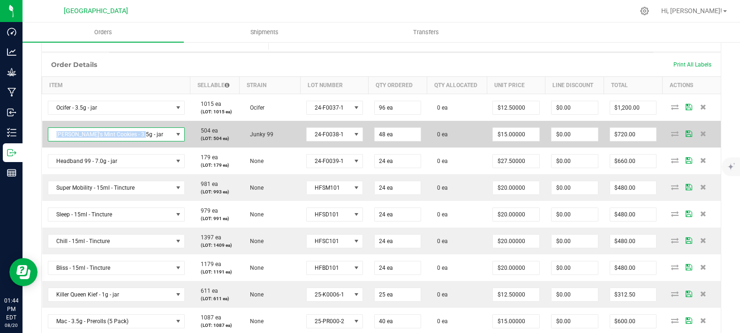
copy span "[PERSON_NAME]'s Mint Cookies - 3.5g - jar"
drag, startPoint x: 144, startPoint y: 149, endPoint x: 55, endPoint y: 155, distance: 89.8
click at [55, 141] on span "[PERSON_NAME]'s Mint Cookies - 3.5g - jar" at bounding box center [110, 134] width 124 height 13
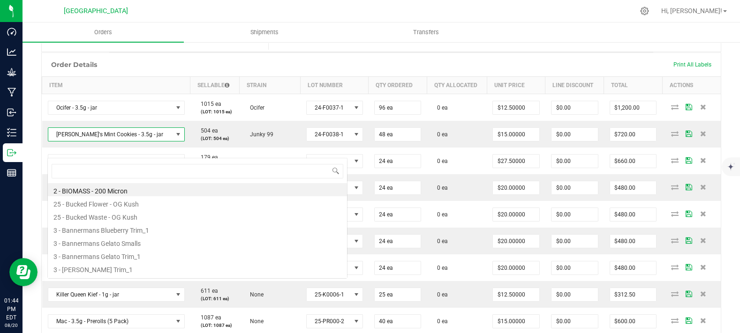
scroll to position [14, 113]
click at [241, 70] on div "Order Details Print All Labels" at bounding box center [381, 64] width 679 height 23
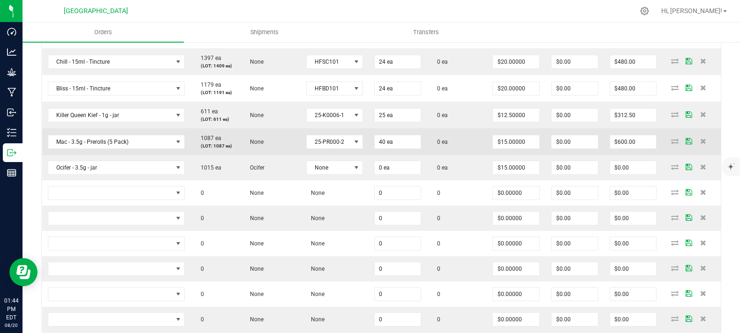
scroll to position [416, 0]
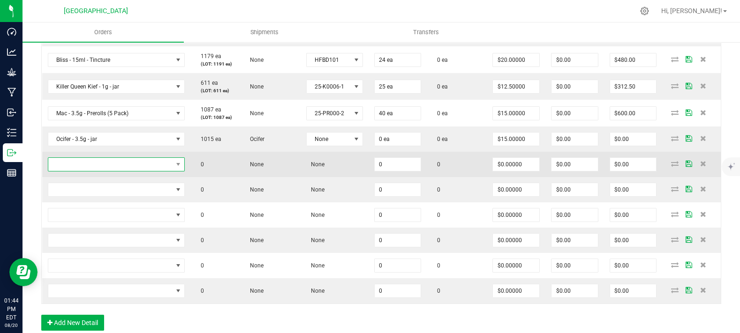
click at [86, 171] on span "NO DATA FOUND" at bounding box center [110, 164] width 124 height 13
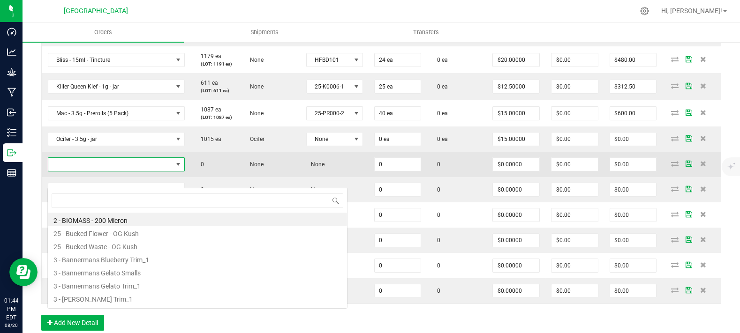
scroll to position [14, 113]
type input "[PERSON_NAME]'s Mint Cookies - 3.5g - jar"
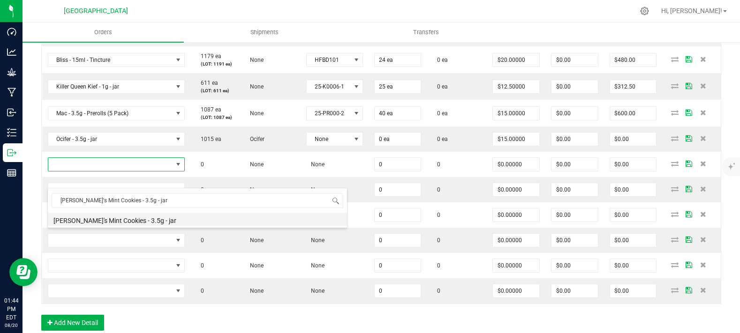
click at [84, 226] on div "[PERSON_NAME]'s Mint Cookies - 3.5g - jar [PERSON_NAME]'s Mint Cookies - 3.5g -…" at bounding box center [197, 208] width 300 height 40
click at [152, 221] on li "[PERSON_NAME]'s Mint Cookies - 3.5g - jar" at bounding box center [197, 219] width 299 height 13
type input "0 ea"
type input "$15.00000"
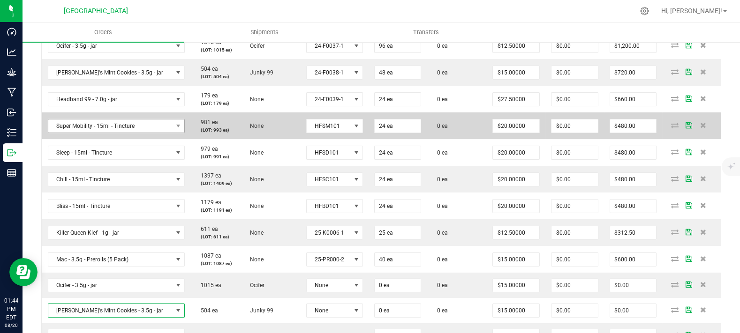
scroll to position [260, 0]
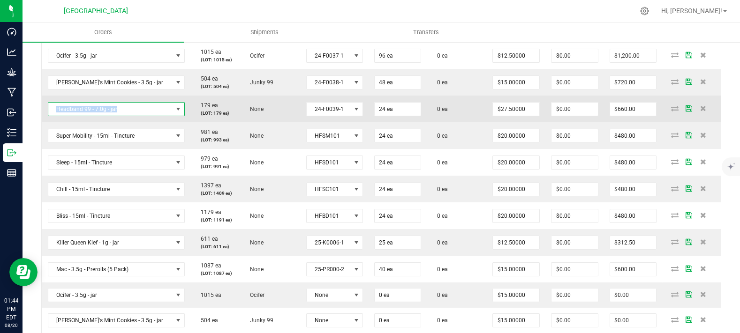
drag, startPoint x: 118, startPoint y: 129, endPoint x: 53, endPoint y: 131, distance: 64.8
click at [53, 116] on span "Headband 99 - 7.0g - jar" at bounding box center [110, 109] width 124 height 13
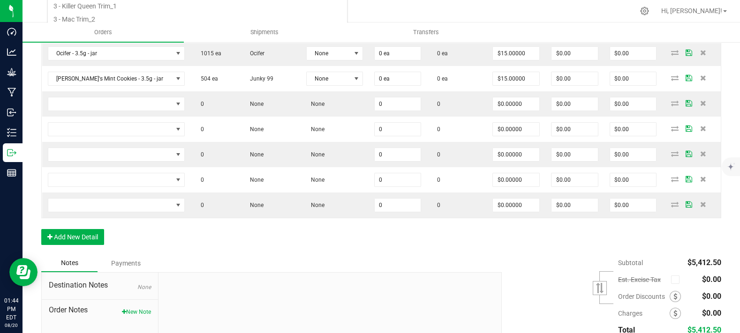
scroll to position [521, 0]
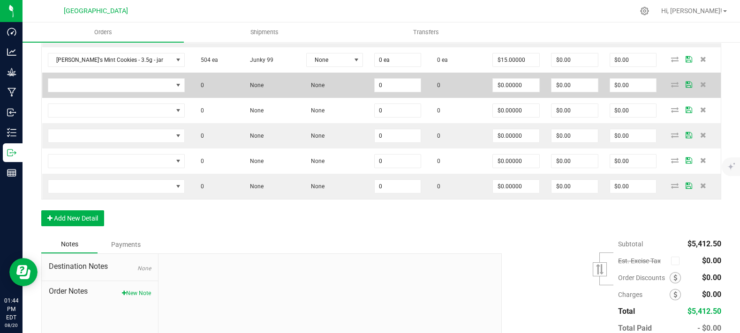
click at [80, 98] on td at bounding box center [116, 85] width 148 height 25
click at [83, 92] on span "NO DATA FOUND" at bounding box center [110, 85] width 124 height 13
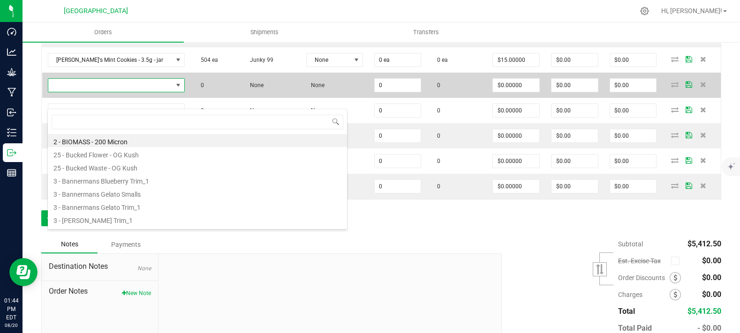
scroll to position [14, 114]
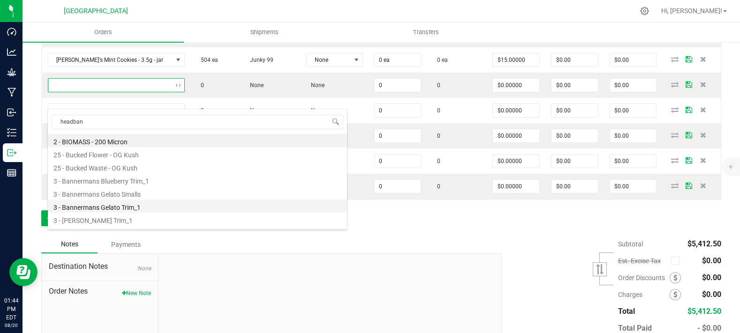
type input "headband"
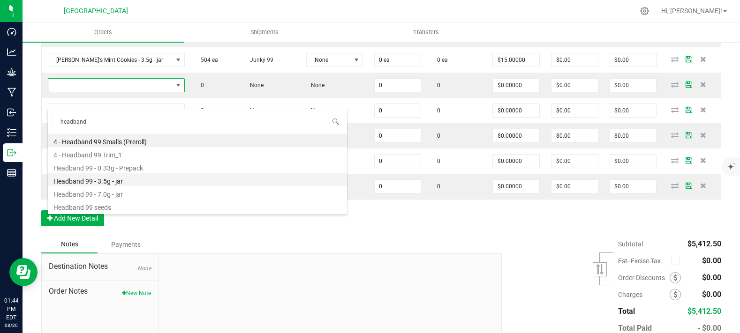
click at [109, 182] on li "Headband 99 - 3.5g - jar" at bounding box center [197, 180] width 299 height 13
type input "0 ea"
type input "$15.00000"
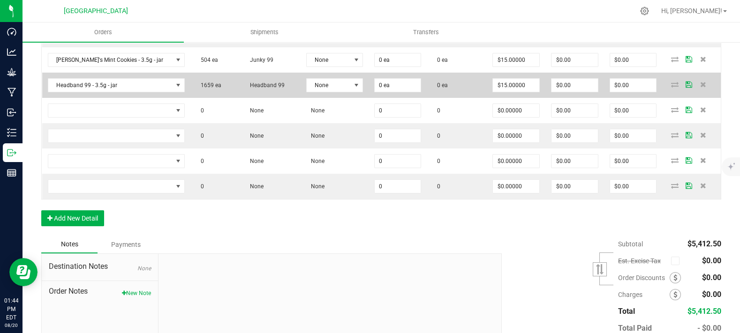
click at [190, 98] on td "1659 ea" at bounding box center [214, 85] width 49 height 25
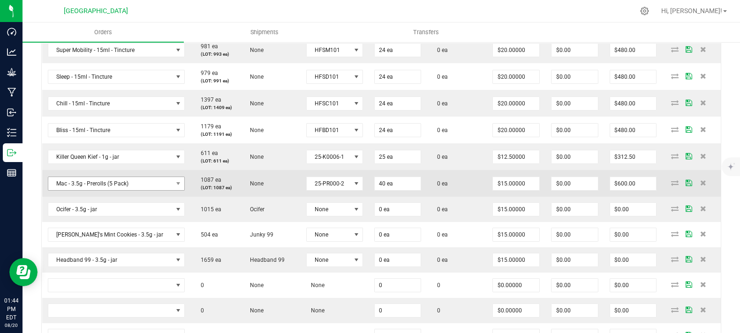
scroll to position [364, 0]
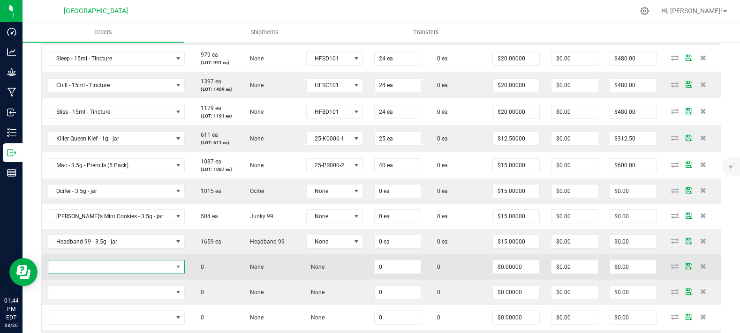
click at [102, 274] on span "NO DATA FOUND" at bounding box center [110, 267] width 124 height 13
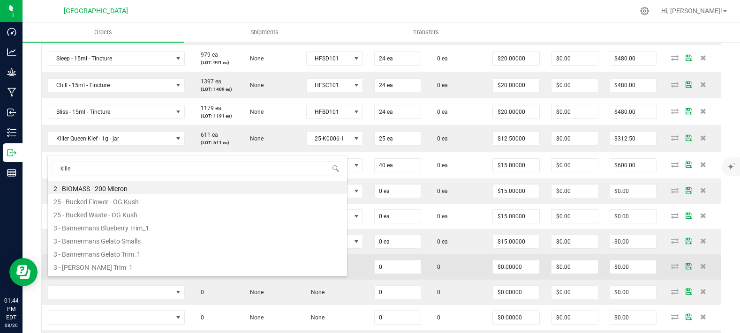
type input "killer"
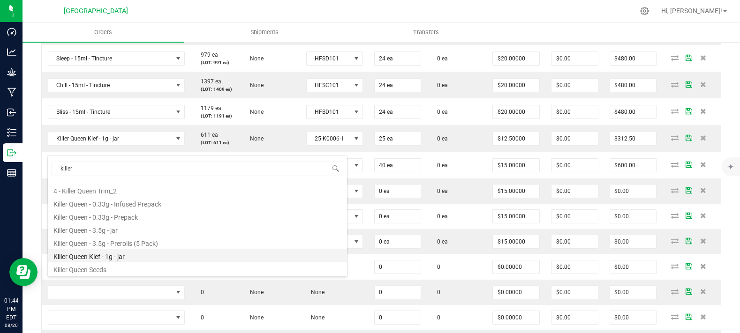
click at [117, 256] on li "Killer Queen Kief - 1g - jar" at bounding box center [197, 255] width 299 height 13
type input "0 ea"
type input "$15.00000"
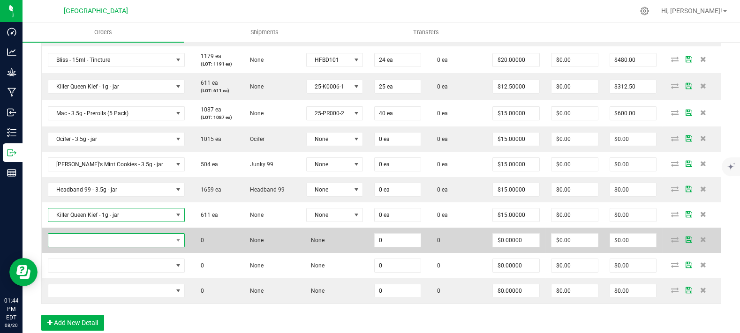
click at [121, 247] on span "NO DATA FOUND" at bounding box center [110, 240] width 124 height 13
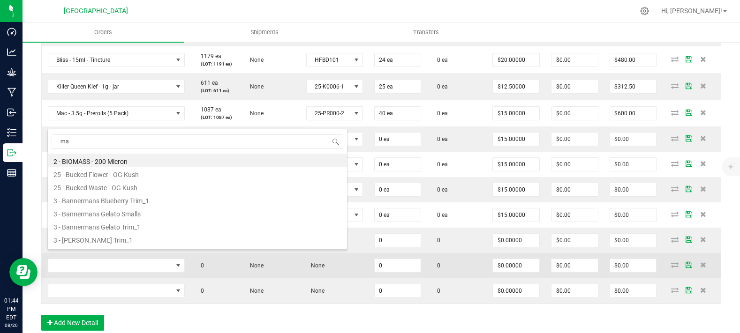
type input "mac"
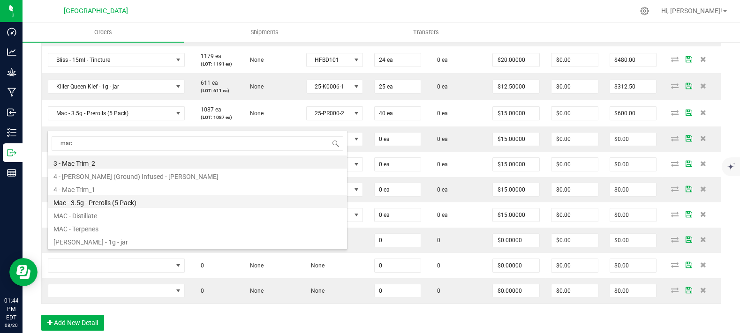
click at [117, 201] on li "Mac - 3.5g - Prerolls (5 Pack)" at bounding box center [197, 201] width 299 height 13
type input "0 ea"
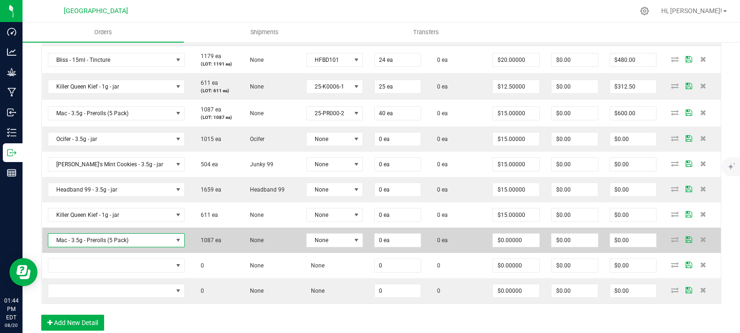
click at [207, 253] on td "1087 ea" at bounding box center [214, 240] width 49 height 25
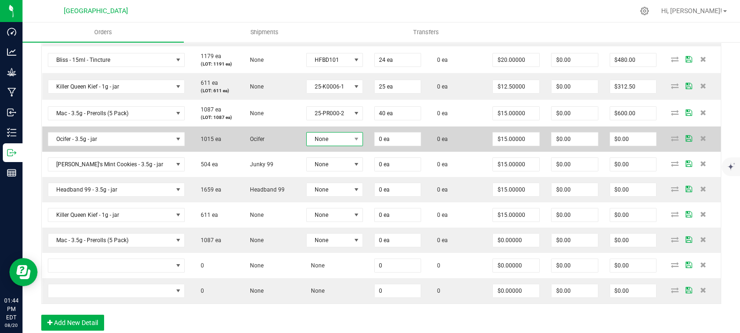
click at [319, 146] on span "None" at bounding box center [329, 139] width 44 height 13
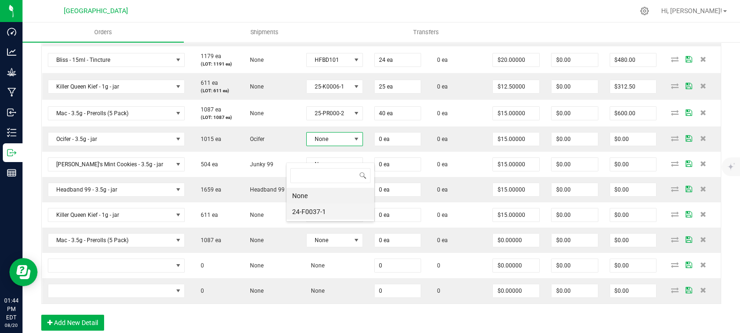
click at [322, 215] on li "24-F0037-1" at bounding box center [331, 212] width 88 height 16
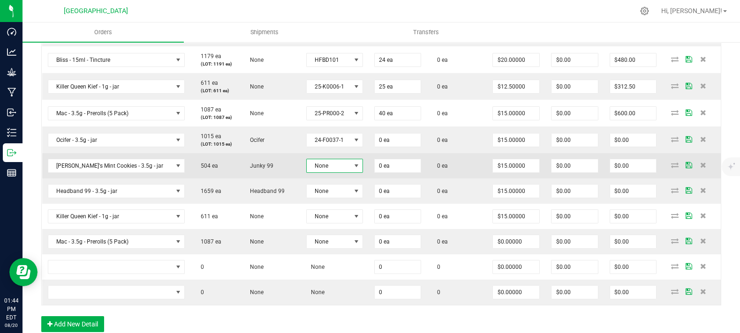
click at [317, 173] on span "None" at bounding box center [329, 165] width 44 height 13
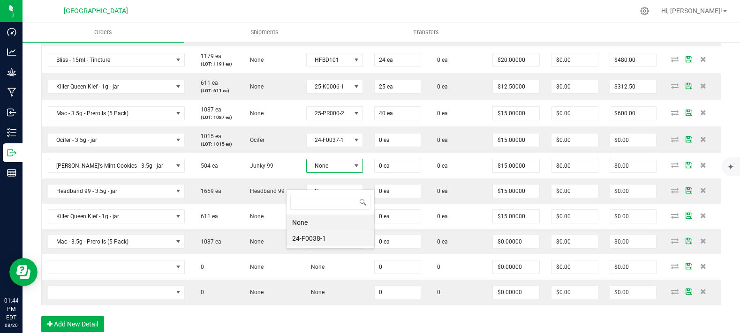
click at [319, 237] on li "24-F0038-1" at bounding box center [331, 239] width 88 height 16
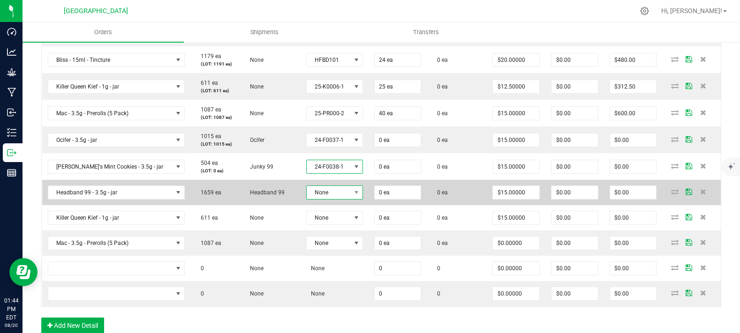
click at [317, 199] on span "None" at bounding box center [329, 192] width 44 height 13
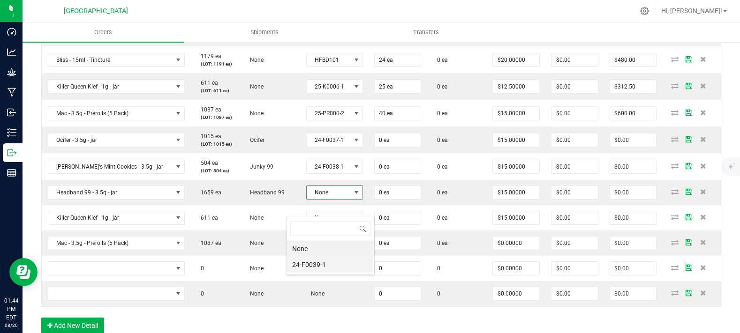
click at [318, 268] on li "24-F0039-1" at bounding box center [331, 265] width 88 height 16
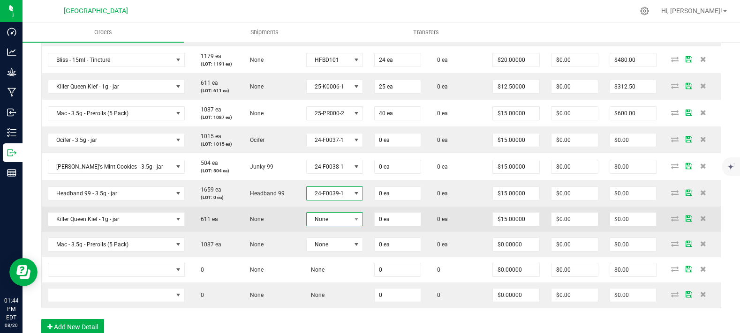
click at [319, 226] on span "None" at bounding box center [329, 219] width 44 height 13
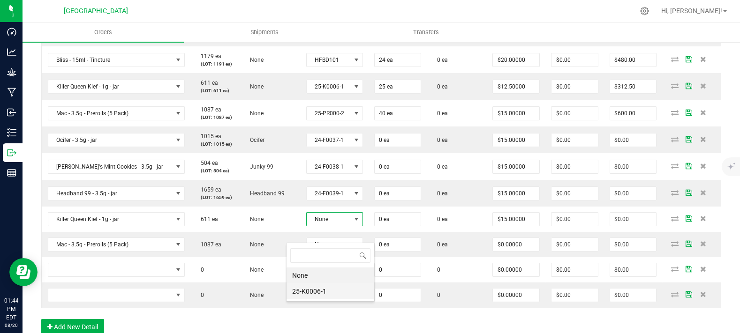
click at [320, 290] on li "25-K0006-1" at bounding box center [331, 292] width 88 height 16
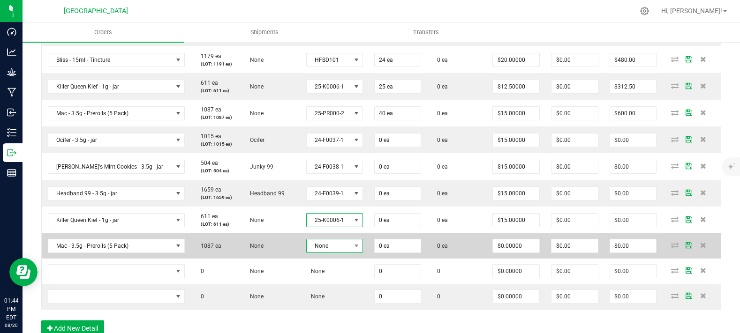
click at [320, 253] on span "None" at bounding box center [329, 246] width 44 height 13
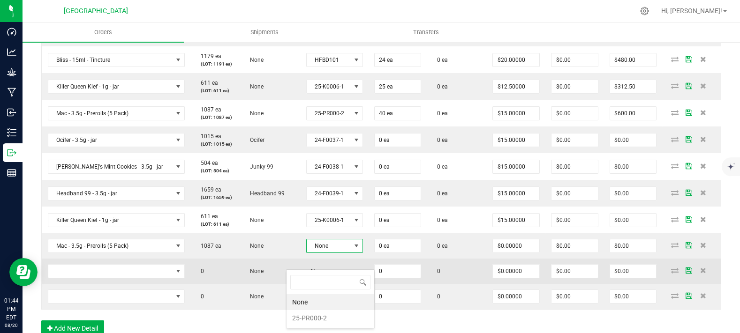
drag, startPoint x: 324, startPoint y: 313, endPoint x: 275, endPoint y: 294, distance: 52.0
click at [324, 313] on li "25-PR000-2" at bounding box center [331, 318] width 88 height 16
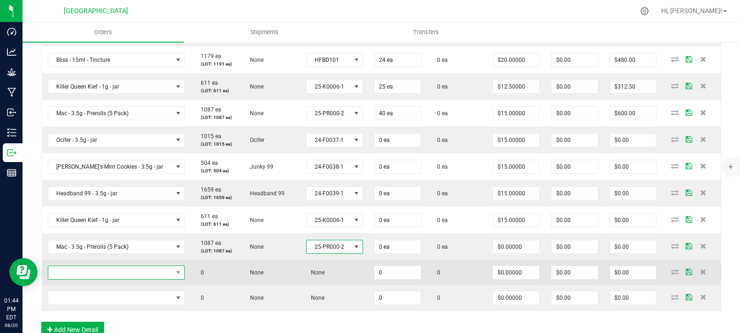
click at [141, 279] on span "NO DATA FOUND" at bounding box center [110, 272] width 124 height 13
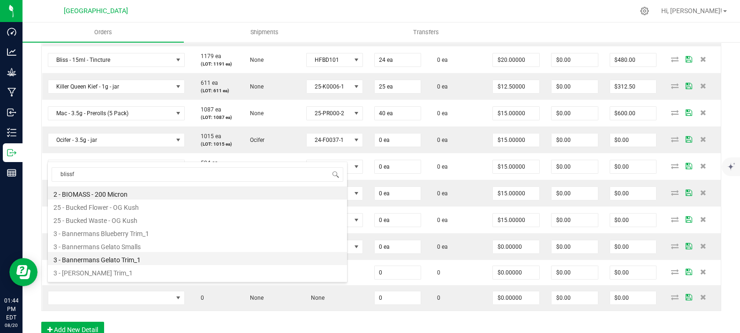
type input "blissfu"
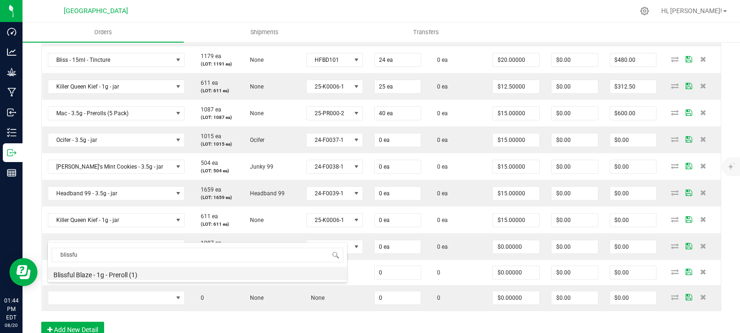
click at [117, 278] on li "Blissful Blaze - 1g - Preroll (1)" at bounding box center [197, 273] width 299 height 13
type input "0 ea"
type input "$6.00000"
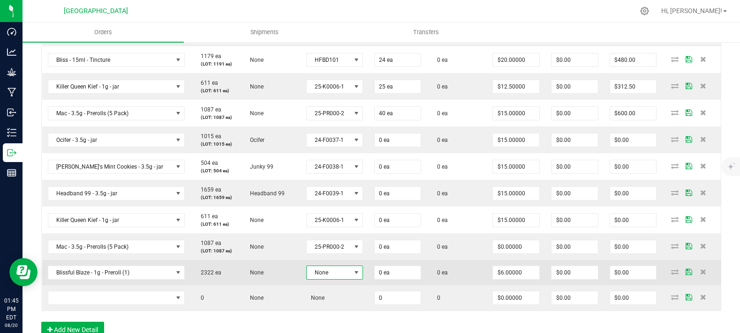
click at [307, 279] on span "None" at bounding box center [329, 272] width 44 height 13
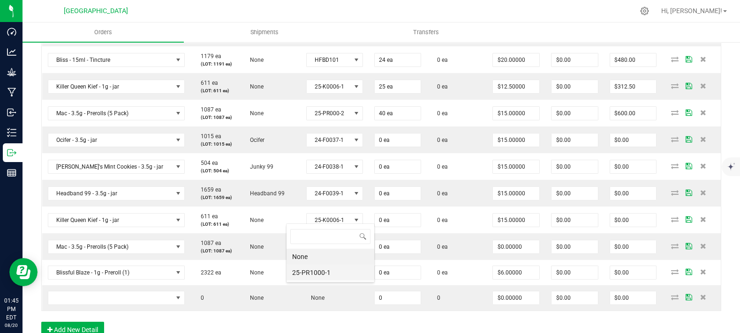
click at [314, 276] on li "25-PR1000-1" at bounding box center [331, 273] width 88 height 16
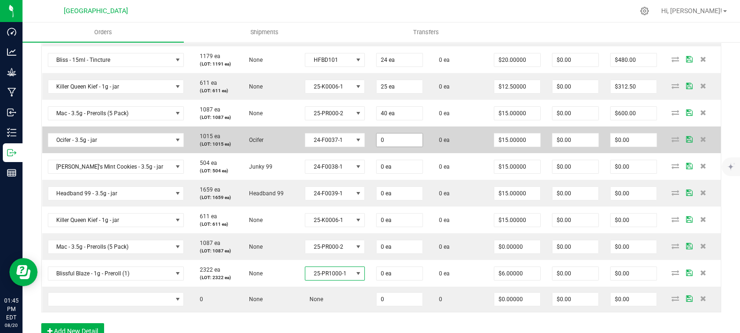
click at [384, 147] on input "0" at bounding box center [400, 140] width 46 height 13
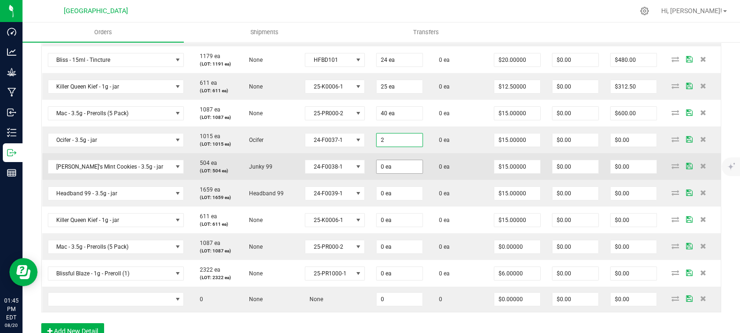
type input "2 ea"
type input "$30.00"
click at [384, 174] on input "0" at bounding box center [400, 166] width 46 height 13
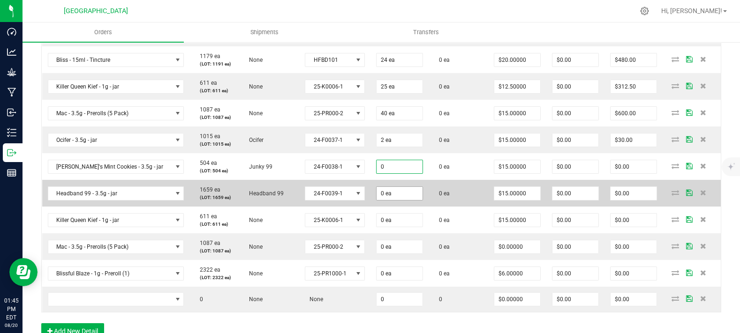
paste input "2"
type input "2 ea"
type input "$30.00"
click at [384, 200] on input "0" at bounding box center [400, 193] width 46 height 13
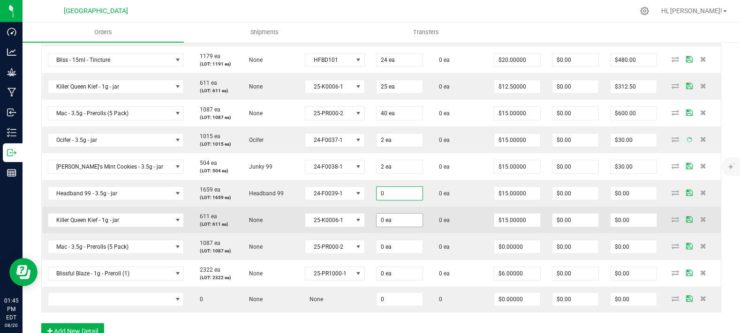
paste input "2"
type input "2"
type input "0"
type input "2 ea"
type input "$30.00"
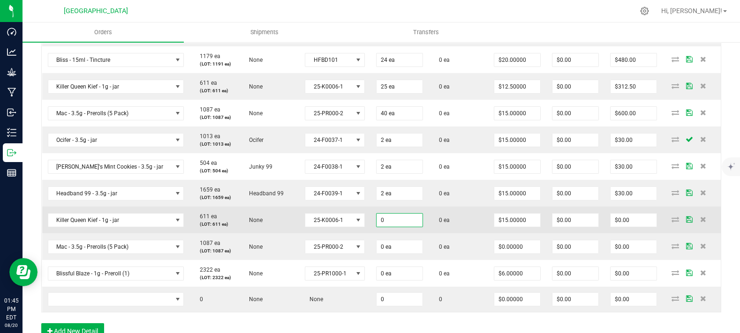
click at [384, 227] on input "0" at bounding box center [400, 220] width 46 height 13
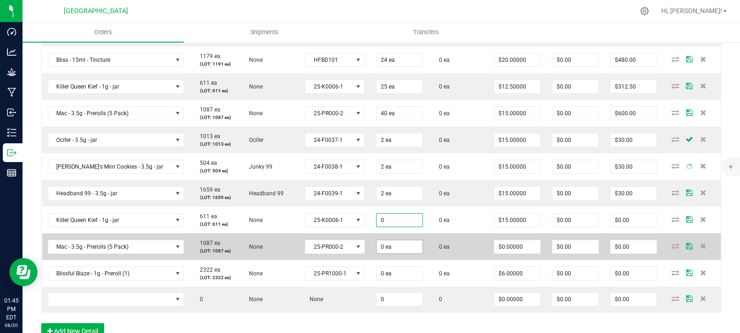
paste input "2"
type input "2 ea"
type input "$30.00"
click at [389, 254] on input "0" at bounding box center [400, 247] width 46 height 13
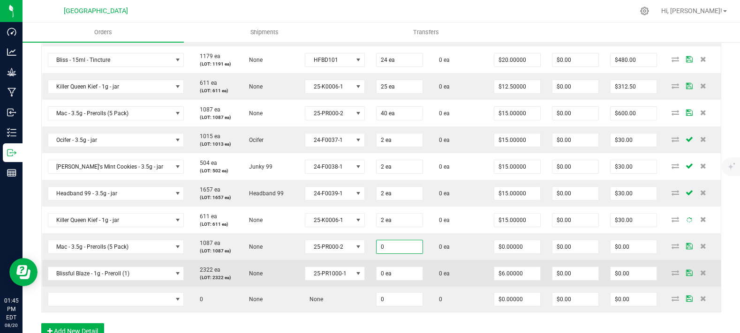
paste input "2"
type input "2 ea"
click at [397, 280] on input "0" at bounding box center [400, 273] width 46 height 13
type input "5"
type input "8 ea"
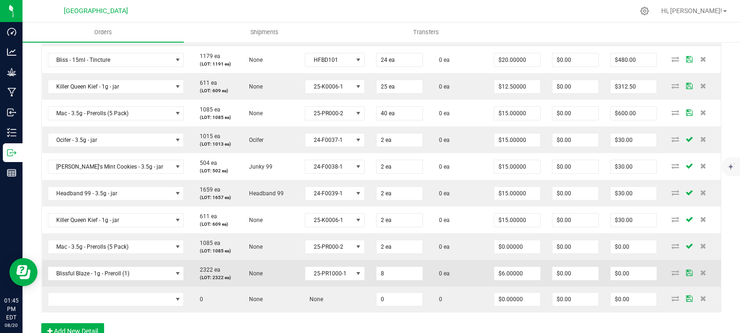
type input "$48.00"
click at [431, 283] on td "0 ea" at bounding box center [459, 273] width 60 height 27
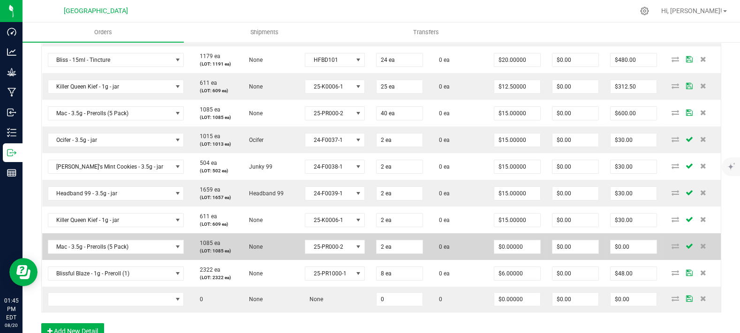
click at [394, 260] on td "2 ea" at bounding box center [399, 247] width 58 height 27
click at [397, 254] on input "2" at bounding box center [400, 247] width 46 height 13
type input "1 ea"
click at [441, 258] on td "0 ea" at bounding box center [459, 247] width 60 height 27
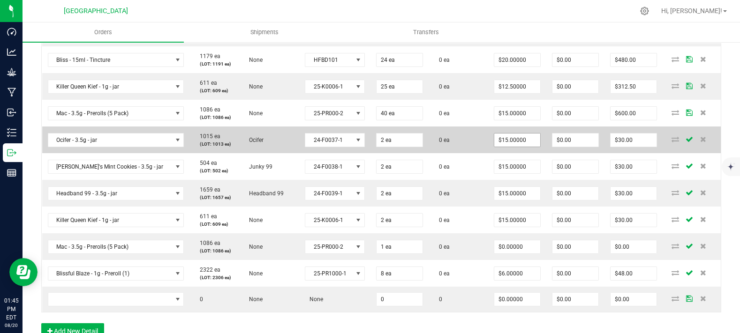
click at [502, 147] on span "$15.00000" at bounding box center [517, 140] width 47 height 14
click at [502, 147] on input "15" at bounding box center [517, 140] width 46 height 13
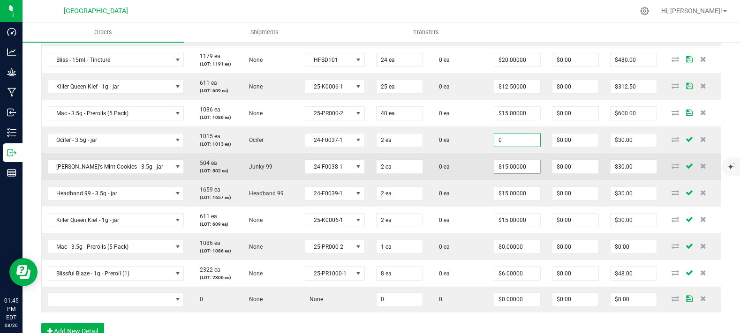
type input "$0.00000"
type input "$0.00"
click at [505, 174] on input "15" at bounding box center [517, 166] width 46 height 13
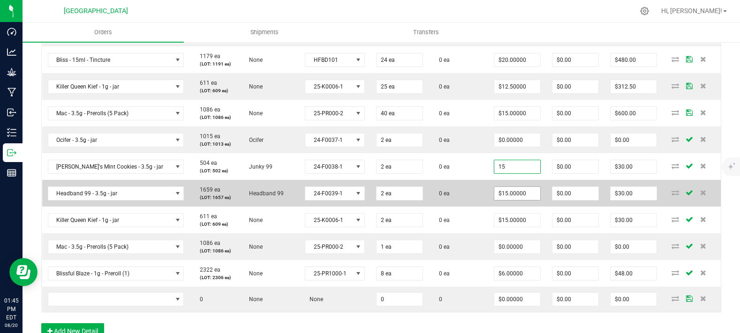
paste input "0"
type input "$0.00000"
type input "$0.00"
click at [505, 207] on td "$15.00000" at bounding box center [517, 193] width 58 height 27
click at [508, 200] on input "15" at bounding box center [517, 193] width 46 height 13
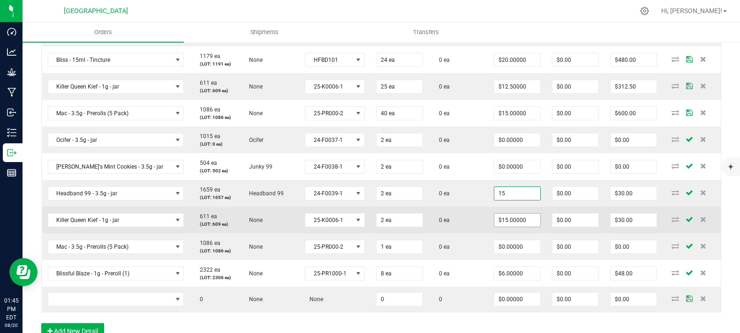
paste input "0"
type input "$0.00000"
type input "$0.00"
click at [509, 227] on input "15" at bounding box center [517, 220] width 46 height 13
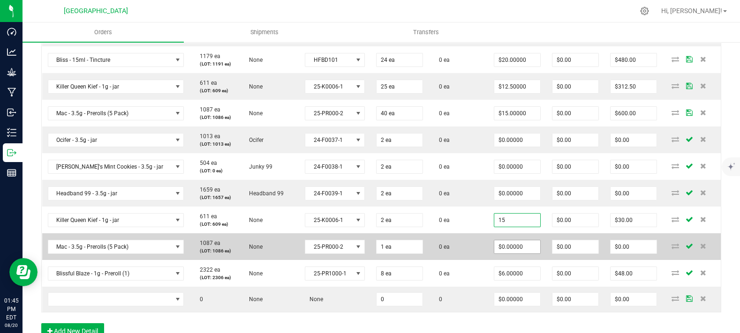
paste input "0"
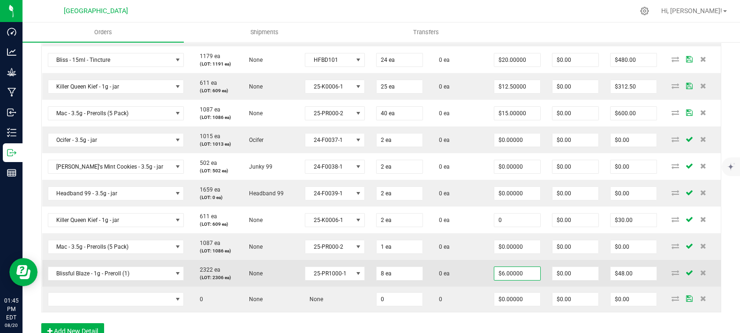
type input "$0.00000"
type input "$0.00"
click at [510, 280] on input "6" at bounding box center [517, 273] width 46 height 13
paste input "0"
type input "$0.00000"
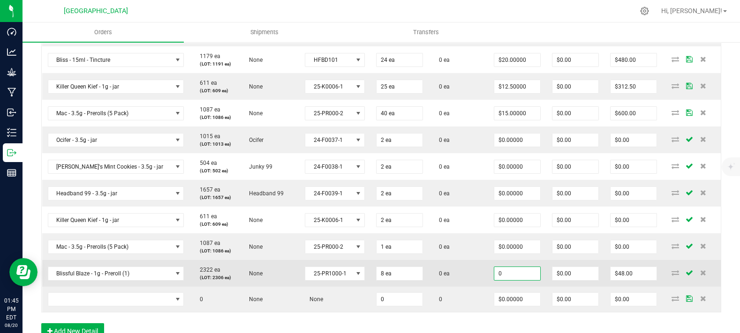
type input "$0.00"
click at [471, 278] on td "0 ea" at bounding box center [459, 273] width 60 height 27
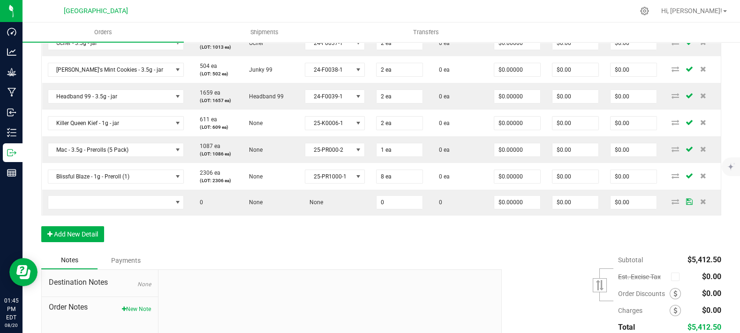
scroll to position [521, 0]
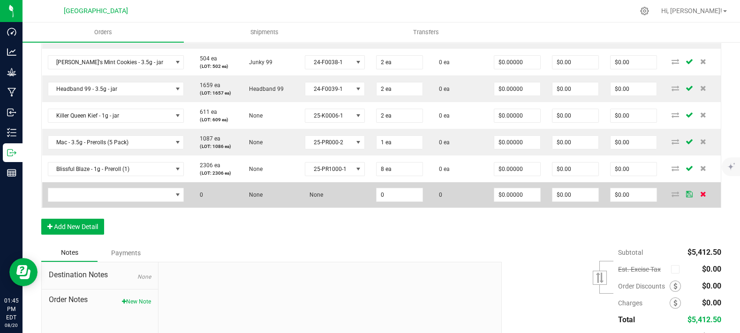
click at [696, 197] on span at bounding box center [703, 194] width 14 height 6
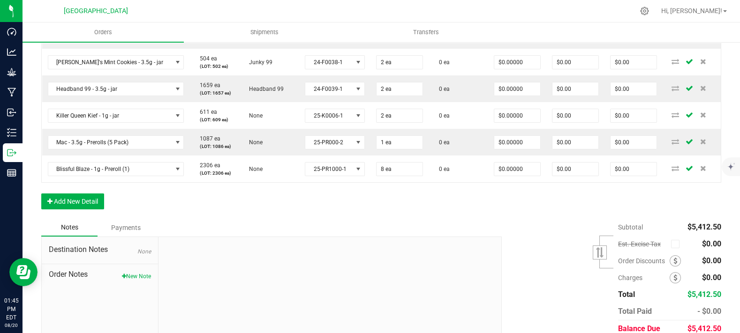
click at [533, 245] on div "Subtotal $5,412.50 Est. Excise Tax" at bounding box center [608, 278] width 227 height 119
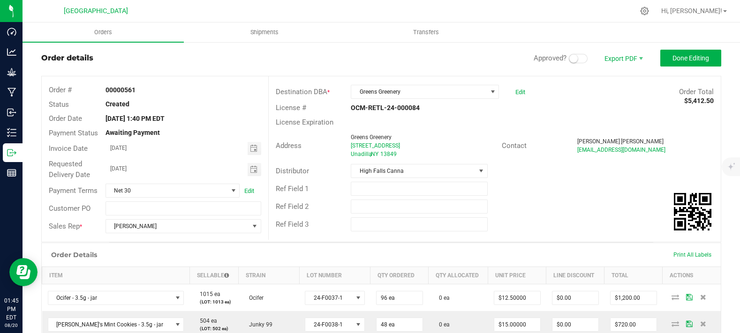
scroll to position [0, 0]
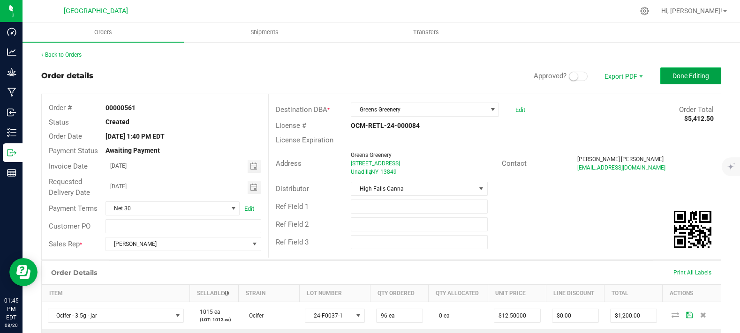
click at [672, 76] on span "Done Editing" at bounding box center [690, 76] width 37 height 8
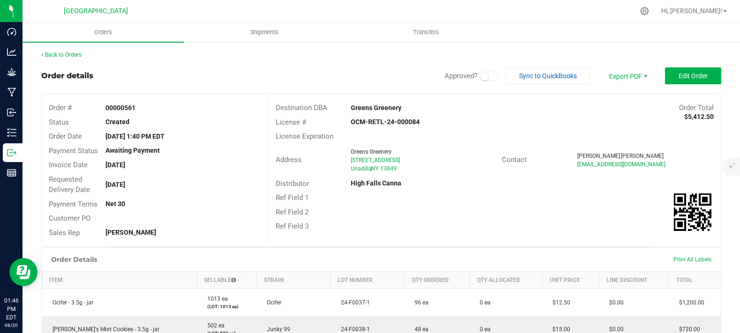
click at [406, 72] on div "Order details Approved? Sync to QuickBooks Export PDF Edit Order" at bounding box center [381, 76] width 680 height 17
click at [489, 76] on span at bounding box center [489, 76] width 19 height 9
click at [679, 76] on span "Edit Order" at bounding box center [693, 76] width 29 height 8
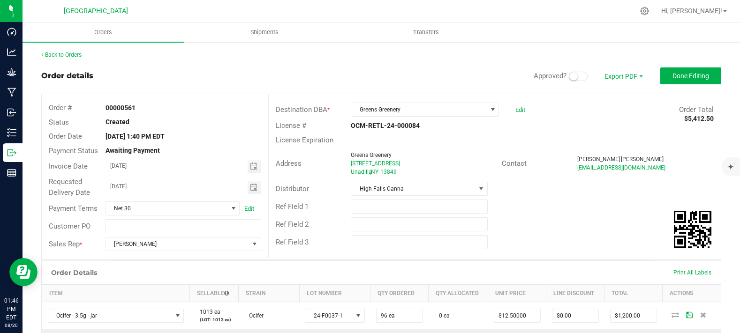
click at [572, 74] on span at bounding box center [578, 76] width 19 height 9
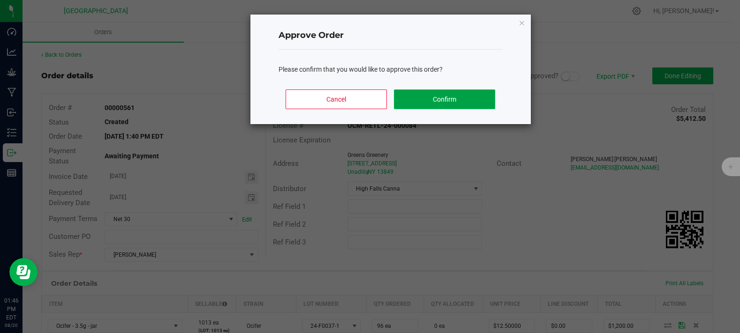
click at [485, 100] on button "Confirm" at bounding box center [444, 100] width 101 height 20
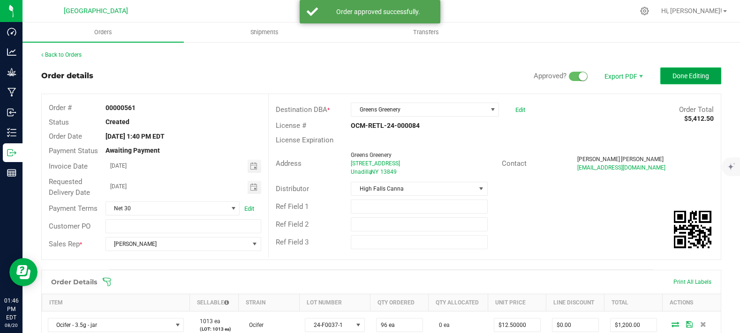
click at [679, 80] on span "Done Editing" at bounding box center [690, 76] width 37 height 8
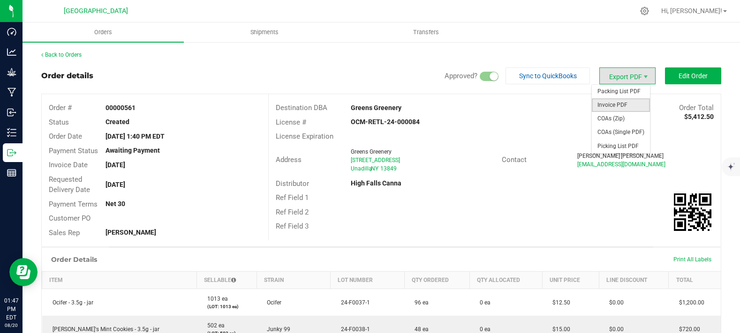
click at [618, 106] on span "Invoice PDF" at bounding box center [621, 105] width 58 height 14
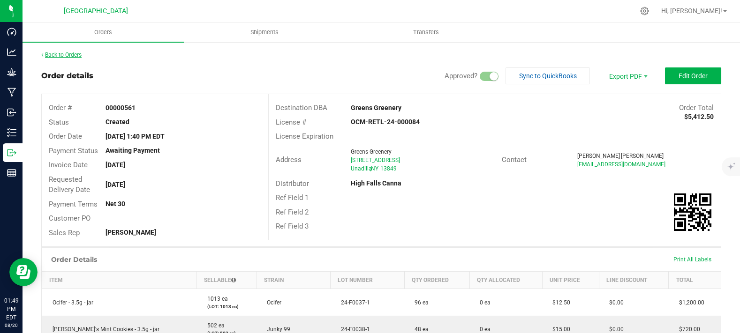
click at [62, 56] on link "Back to Orders" at bounding box center [61, 55] width 40 height 7
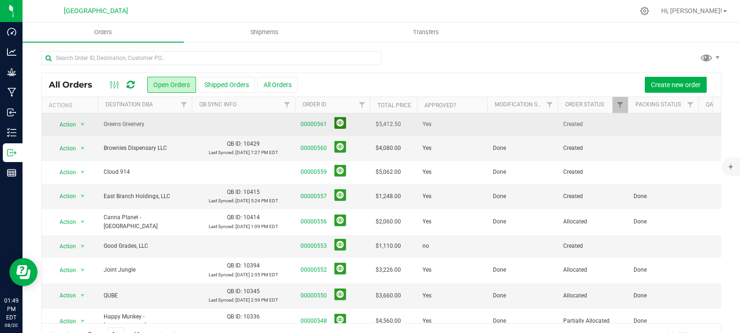
click at [339, 118] on button at bounding box center [340, 123] width 12 height 12
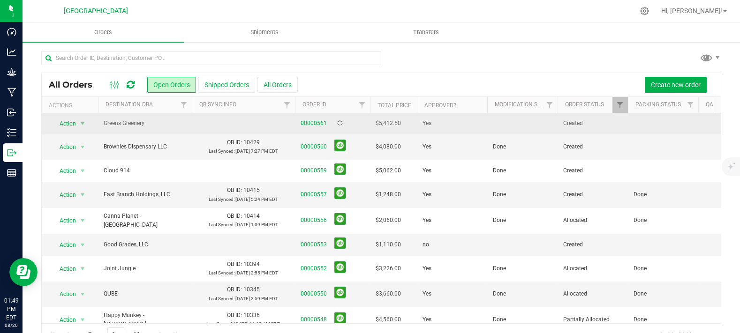
click at [507, 118] on td at bounding box center [522, 123] width 70 height 21
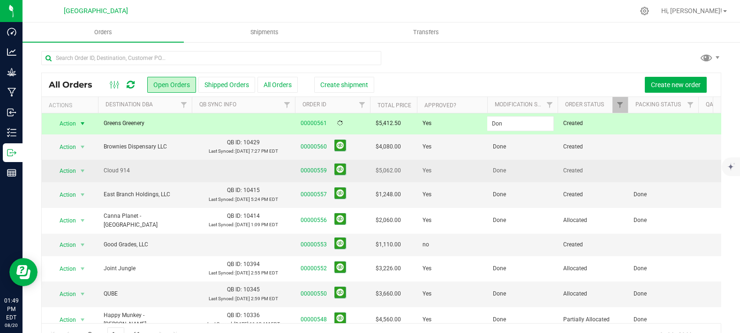
type input "Done"
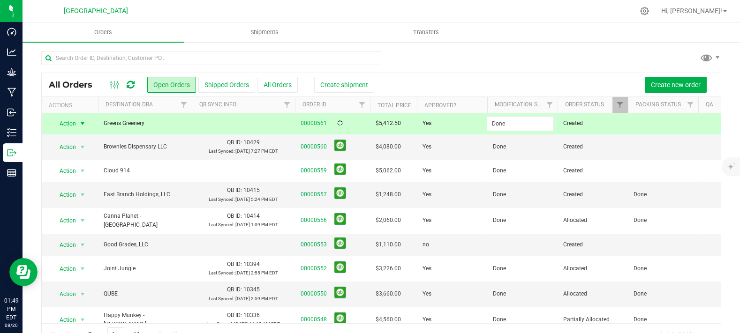
click at [491, 85] on div "All Orders Open Orders Shipped Orders All Orders Create shipment Create new ord…" at bounding box center [381, 210] width 680 height 274
